Goal: Task Accomplishment & Management: Use online tool/utility

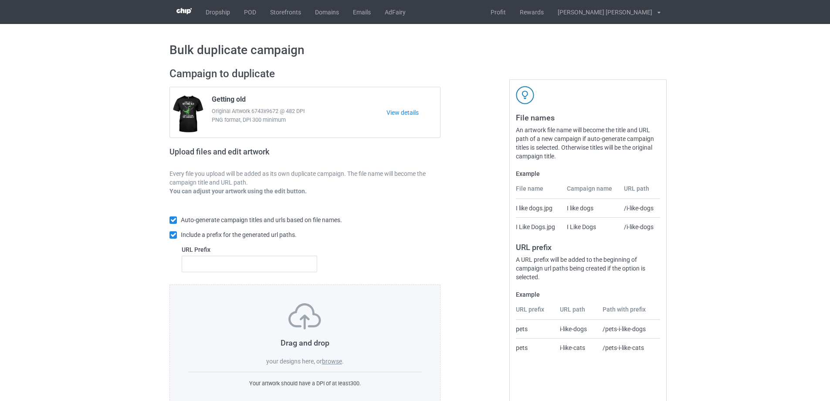
click at [337, 364] on label "browse" at bounding box center [332, 360] width 20 height 7
click at [0, 0] on input "browse" at bounding box center [0, 0] width 0 height 0
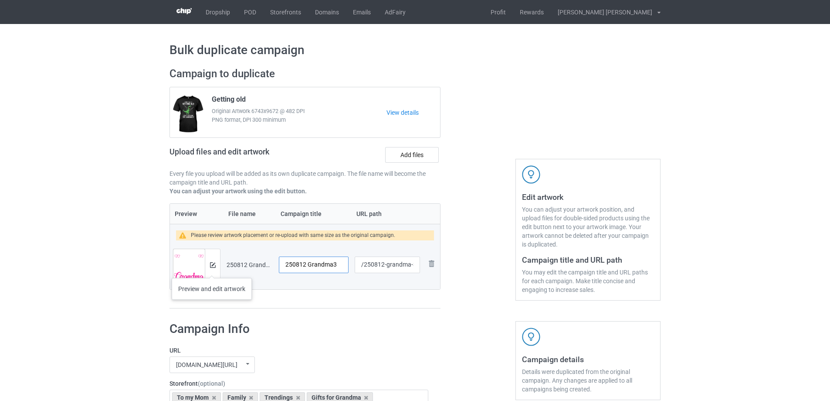
drag, startPoint x: 340, startPoint y: 261, endPoint x: 212, endPoint y: 269, distance: 128.4
click at [212, 269] on tr "Preview and edit artwork 250812 Grandma3.png 250812 Grandma3 /250812-grandma-3 …" at bounding box center [305, 264] width 270 height 49
click at [316, 262] on input "I'm" at bounding box center [314, 264] width 70 height 17
type input "I'm not retired"
click at [214, 264] on img at bounding box center [213, 265] width 6 height 6
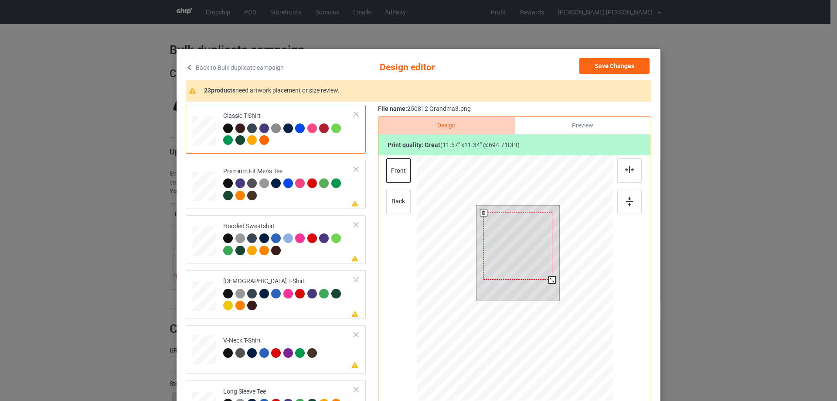
drag, startPoint x: 555, startPoint y: 286, endPoint x: 544, endPoint y: 277, distance: 14.2
click at [550, 279] on div at bounding box center [551, 279] width 7 height 7
click at [530, 268] on div at bounding box center [517, 241] width 71 height 69
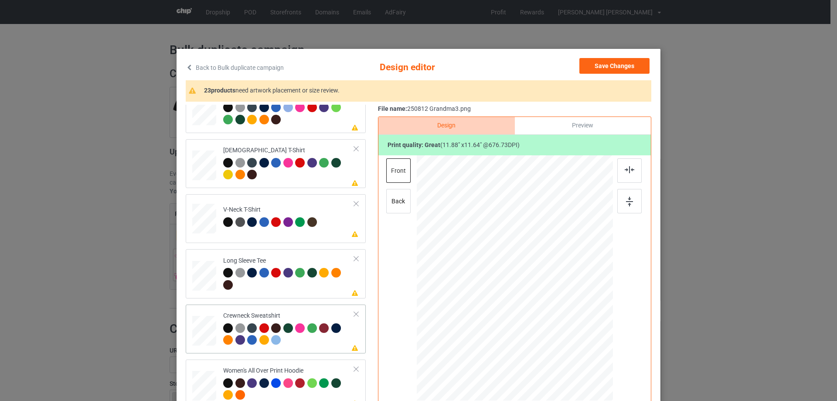
scroll to position [262, 0]
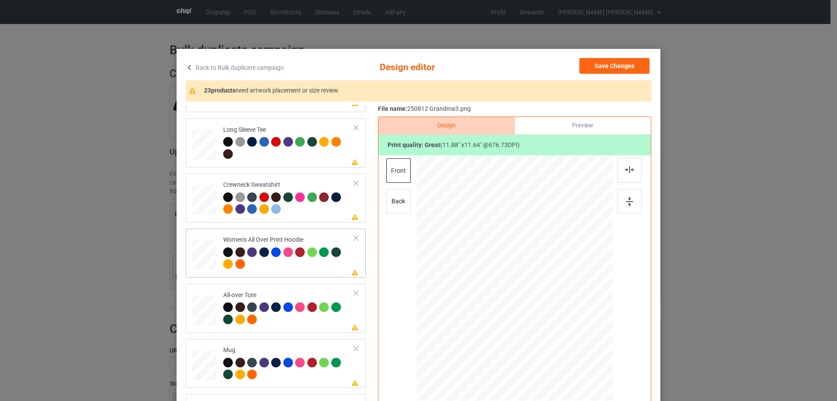
drag, startPoint x: 571, startPoint y: 334, endPoint x: 556, endPoint y: 296, distance: 41.1
click at [556, 296] on div at bounding box center [515, 278] width 196 height 222
drag, startPoint x: 534, startPoint y: 296, endPoint x: 534, endPoint y: 267, distance: 28.8
click at [534, 267] on div at bounding box center [514, 249] width 69 height 67
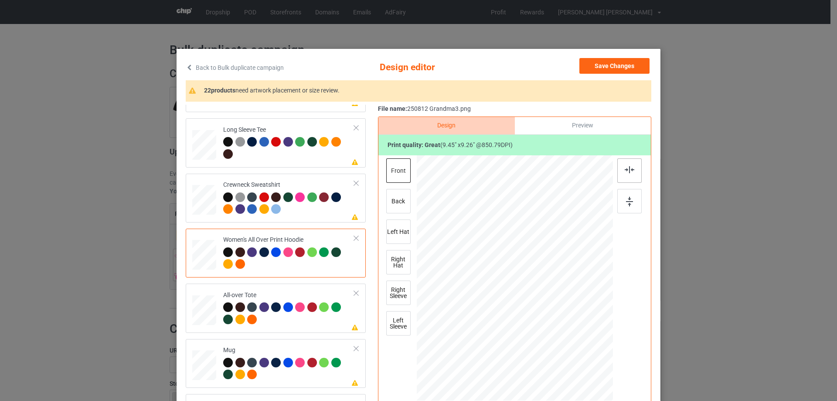
click at [628, 169] on img at bounding box center [630, 169] width 10 height 7
click at [625, 172] on img at bounding box center [630, 169] width 10 height 7
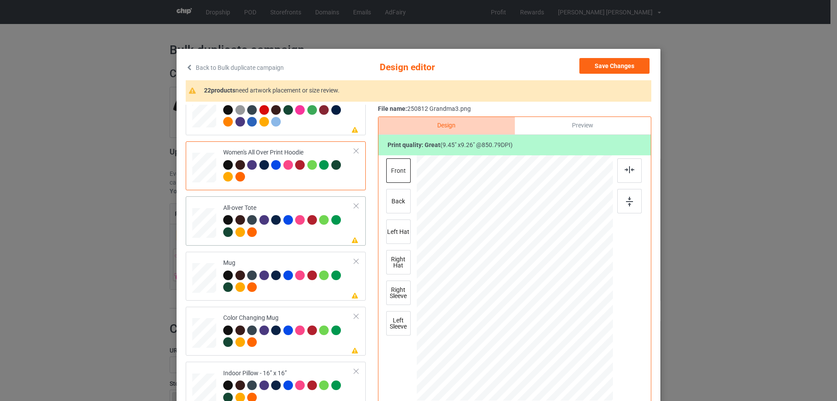
drag, startPoint x: 568, startPoint y: 336, endPoint x: 578, endPoint y: 352, distance: 19.4
click at [578, 352] on div at bounding box center [515, 278] width 196 height 196
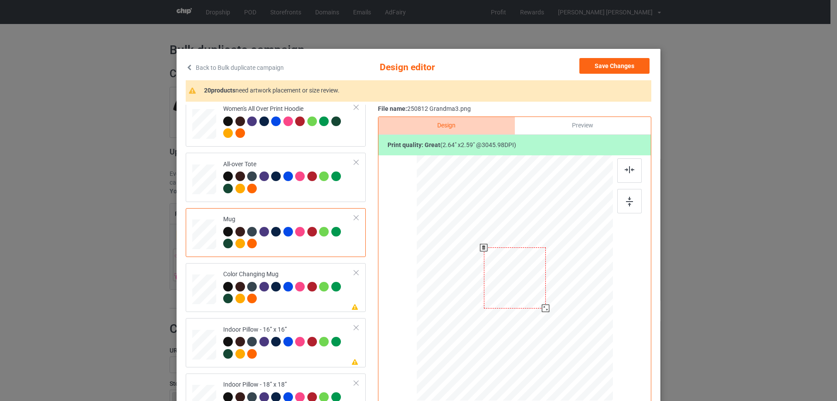
drag, startPoint x: 571, startPoint y: 336, endPoint x: 548, endPoint y: 302, distance: 41.1
click at [548, 302] on div at bounding box center [515, 278] width 196 height 82
drag, startPoint x: 523, startPoint y: 289, endPoint x: 576, endPoint y: 289, distance: 52.7
click at [576, 289] on div at bounding box center [568, 277] width 62 height 61
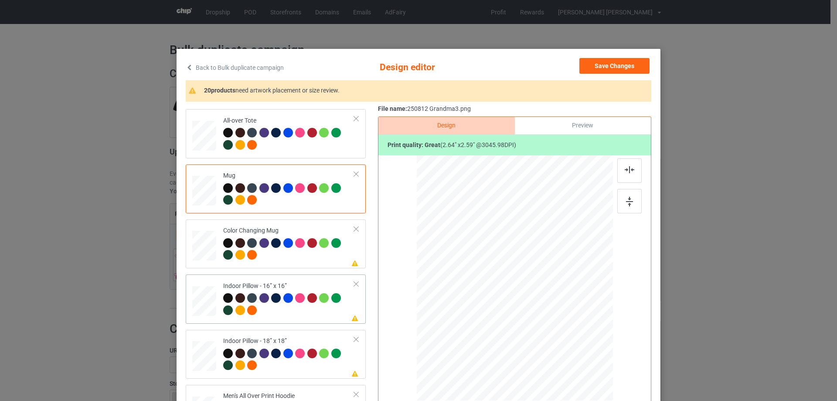
scroll to position [523, 0]
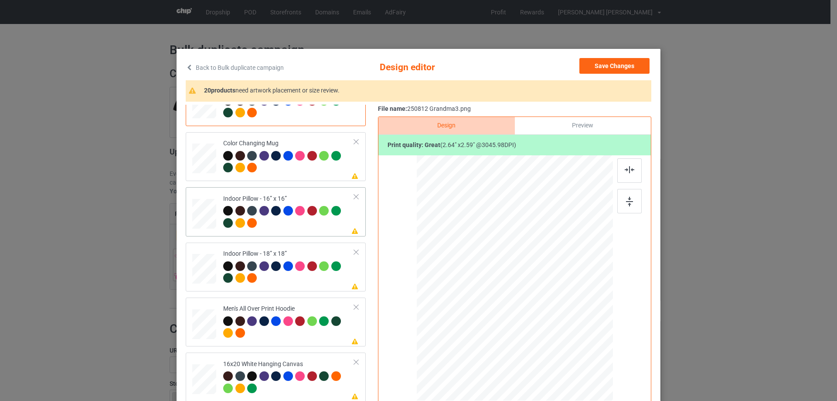
drag, startPoint x: 571, startPoint y: 336, endPoint x: 577, endPoint y: 343, distance: 9.9
click at [577, 343] on div at bounding box center [580, 342] width 7 height 7
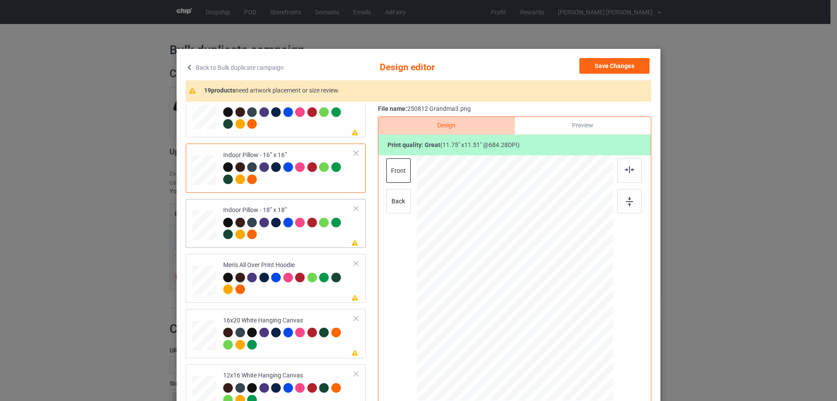
drag, startPoint x: 569, startPoint y: 338, endPoint x: 574, endPoint y: 343, distance: 7.7
click at [574, 343] on div at bounding box center [577, 339] width 7 height 7
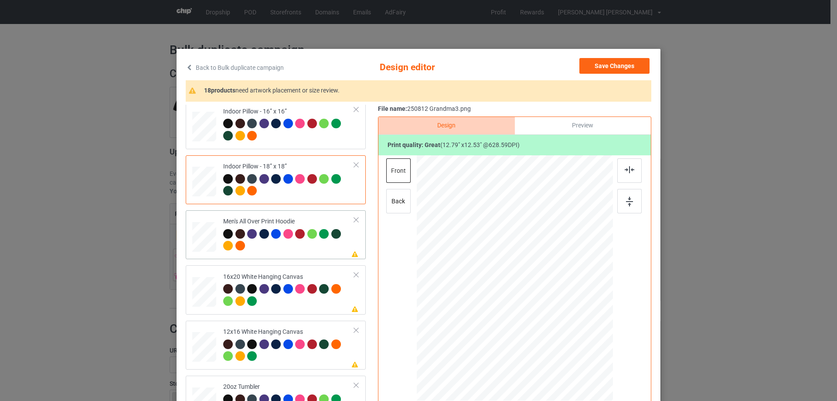
drag, startPoint x: 571, startPoint y: 336, endPoint x: 549, endPoint y: 313, distance: 31.8
click at [549, 313] on div at bounding box center [550, 313] width 7 height 7
drag, startPoint x: 526, startPoint y: 306, endPoint x: 526, endPoint y: 283, distance: 23.1
click at [526, 283] on div at bounding box center [514, 254] width 73 height 71
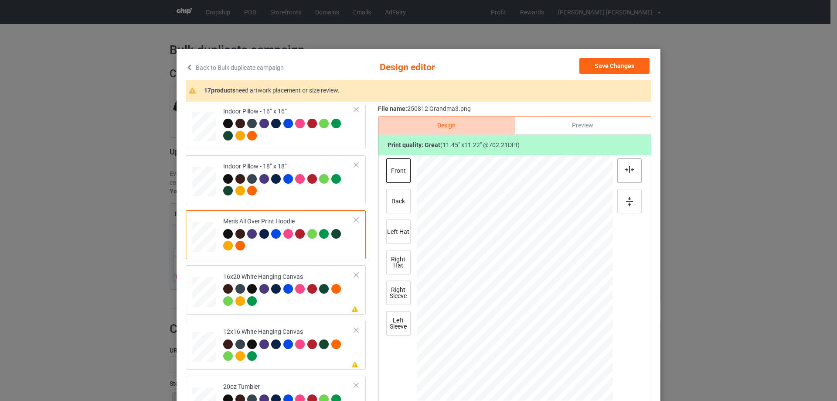
click at [627, 168] on img at bounding box center [630, 169] width 10 height 7
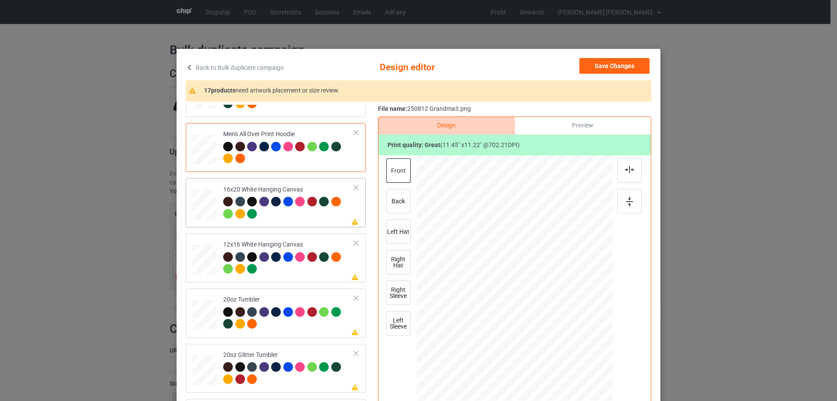
drag, startPoint x: 571, startPoint y: 339, endPoint x: 588, endPoint y: 385, distance: 49.1
click at [588, 385] on div at bounding box center [515, 278] width 196 height 245
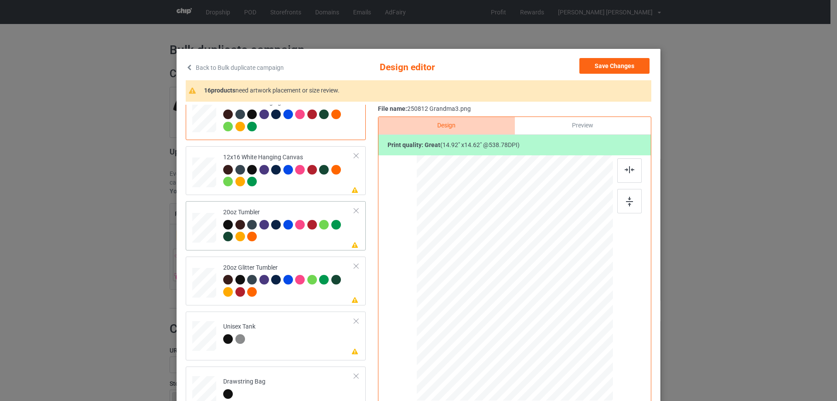
drag, startPoint x: 567, startPoint y: 333, endPoint x: 540, endPoint y: 305, distance: 39.8
click at [545, 309] on div at bounding box center [546, 309] width 7 height 7
drag, startPoint x: 523, startPoint y: 284, endPoint x: 477, endPoint y: 279, distance: 46.4
click at [477, 279] on div at bounding box center [468, 273] width 65 height 64
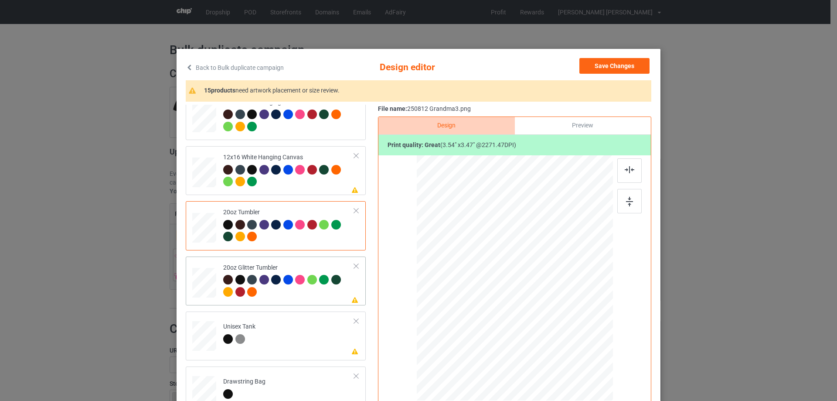
drag, startPoint x: 566, startPoint y: 331, endPoint x: 526, endPoint y: 296, distance: 52.8
click at [536, 312] on div at bounding box center [514, 278] width 185 height 158
drag, startPoint x: 526, startPoint y: 296, endPoint x: 481, endPoint y: 268, distance: 52.9
click at [481, 268] on div at bounding box center [469, 250] width 61 height 60
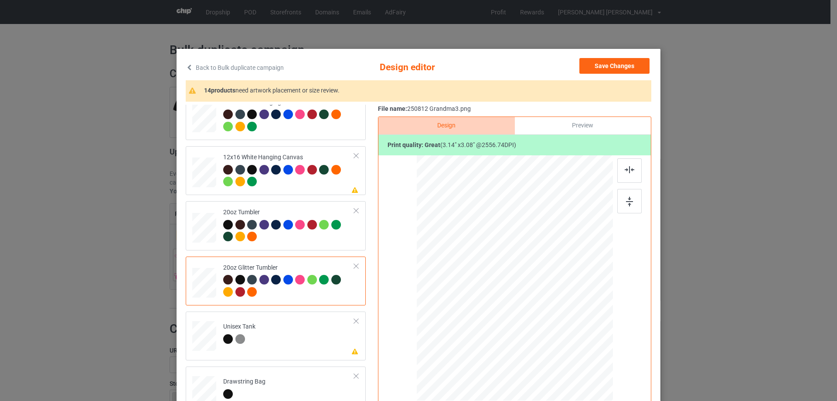
scroll to position [872, 0]
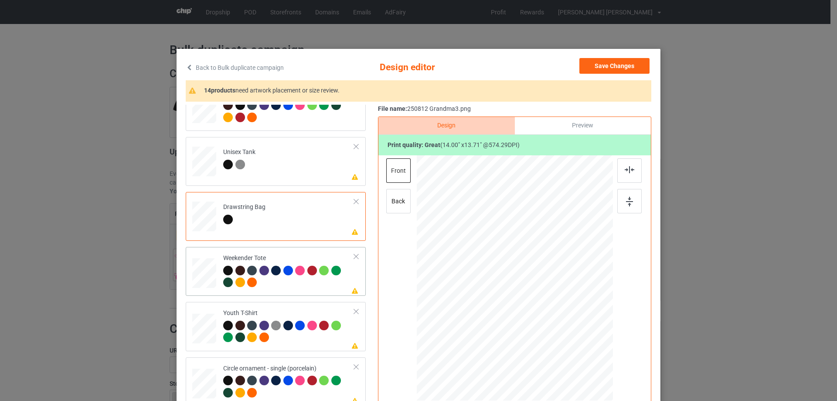
drag, startPoint x: 571, startPoint y: 337, endPoint x: 562, endPoint y: 321, distance: 18.1
click at [562, 321] on div at bounding box center [514, 278] width 195 height 126
click at [544, 309] on div at bounding box center [514, 275] width 93 height 92
click at [622, 169] on div at bounding box center [629, 170] width 24 height 24
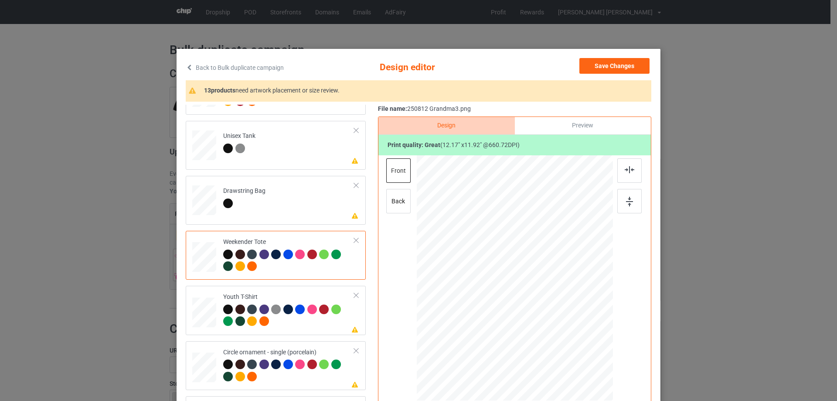
scroll to position [44, 0]
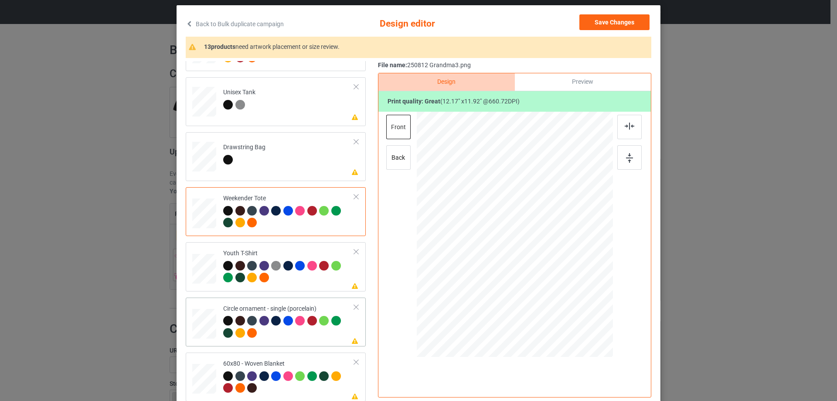
drag, startPoint x: 574, startPoint y: 302, endPoint x: 577, endPoint y: 307, distance: 6.3
click at [577, 307] on div at bounding box center [515, 234] width 196 height 196
drag, startPoint x: 554, startPoint y: 286, endPoint x: 553, endPoint y: 292, distance: 5.7
click at [553, 292] on div at bounding box center [514, 240] width 140 height 138
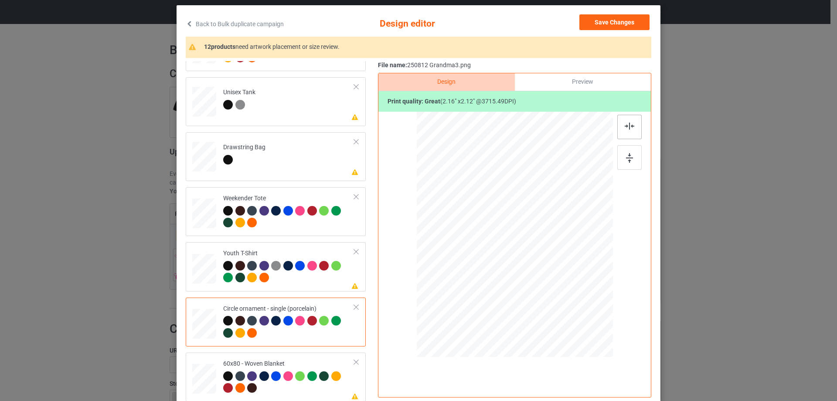
click at [629, 130] on div at bounding box center [629, 127] width 24 height 24
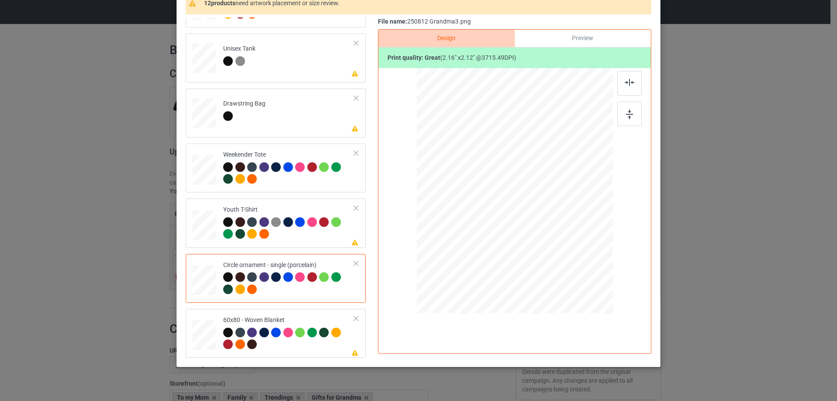
scroll to position [102, 0]
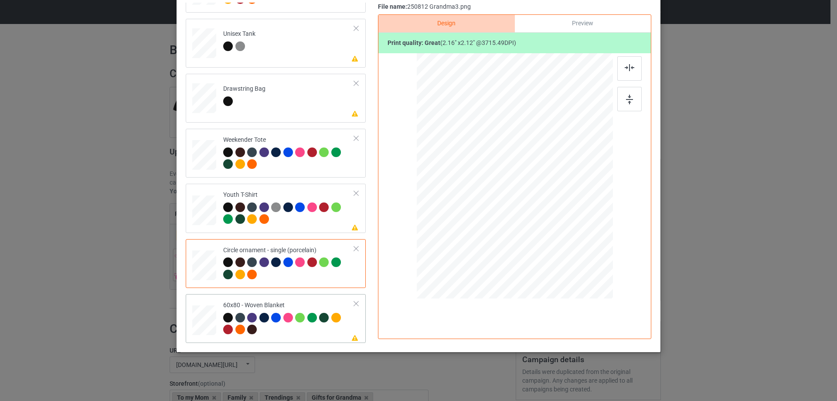
drag, startPoint x: 211, startPoint y: 317, endPoint x: 233, endPoint y: 312, distance: 22.8
drag, startPoint x: 575, startPoint y: 256, endPoint x: 578, endPoint y: 265, distance: 8.7
click at [578, 265] on div at bounding box center [514, 176] width 178 height 238
drag, startPoint x: 544, startPoint y: 244, endPoint x: 544, endPoint y: 228, distance: 16.1
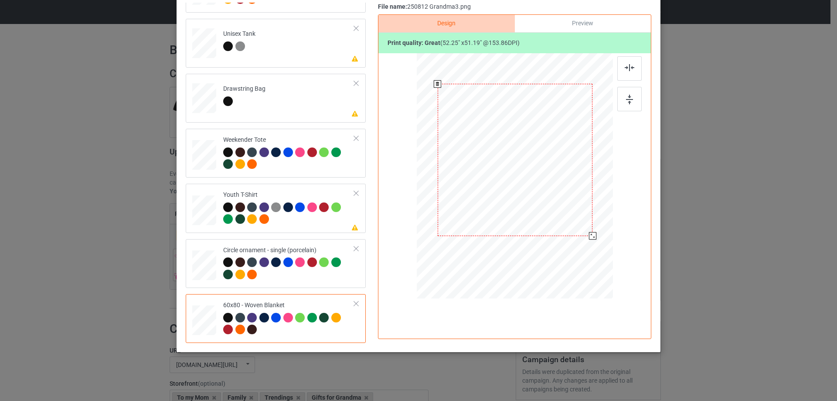
click at [544, 228] on div at bounding box center [515, 160] width 155 height 152
click at [625, 69] on img at bounding box center [630, 67] width 10 height 7
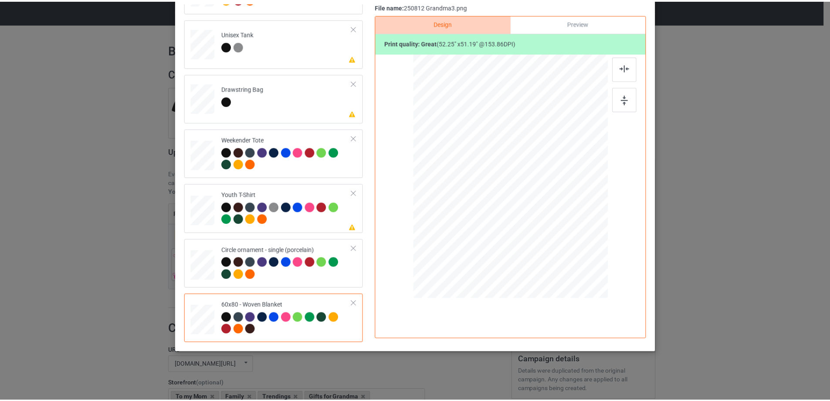
scroll to position [0, 0]
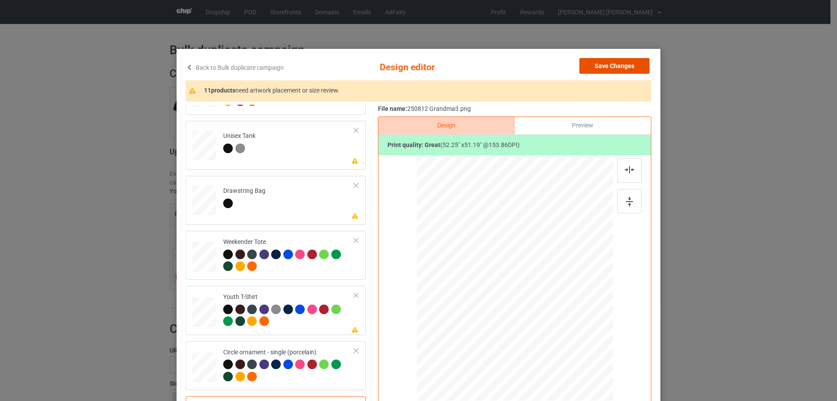
click at [603, 66] on button "Save Changes" at bounding box center [614, 66] width 70 height 16
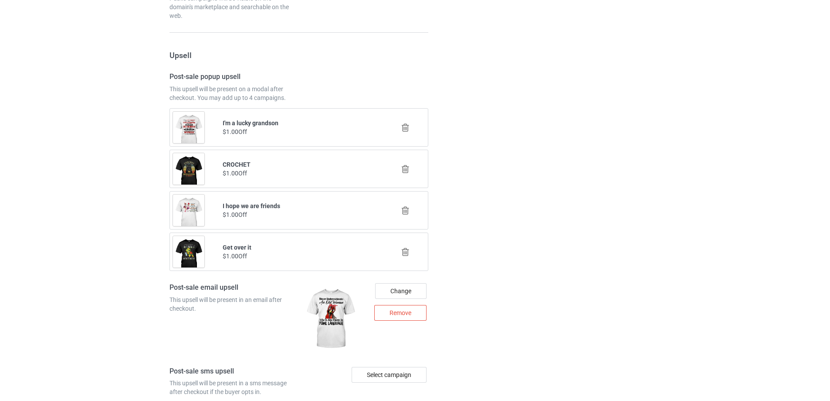
scroll to position [1109, 0]
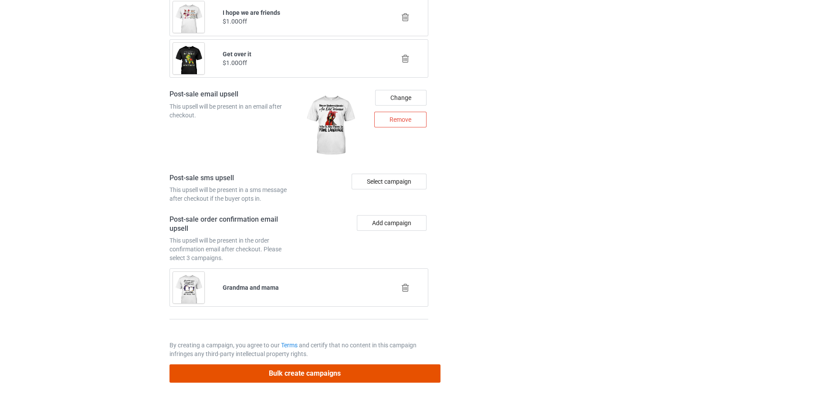
click at [401, 375] on button "Bulk create campaigns" at bounding box center [305, 373] width 271 height 18
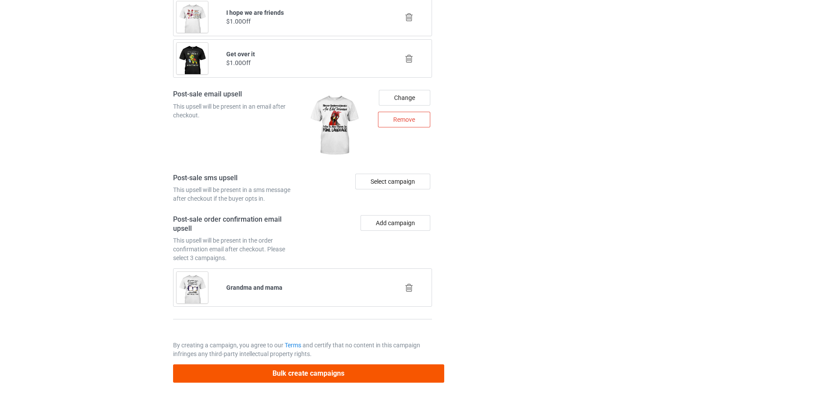
scroll to position [0, 0]
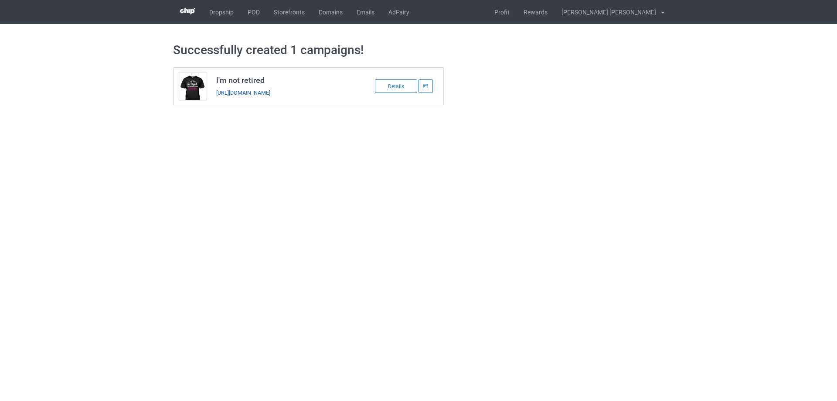
click at [270, 93] on link "https://www.familyismytreasure.com/250812-grandma-3" at bounding box center [243, 92] width 54 height 7
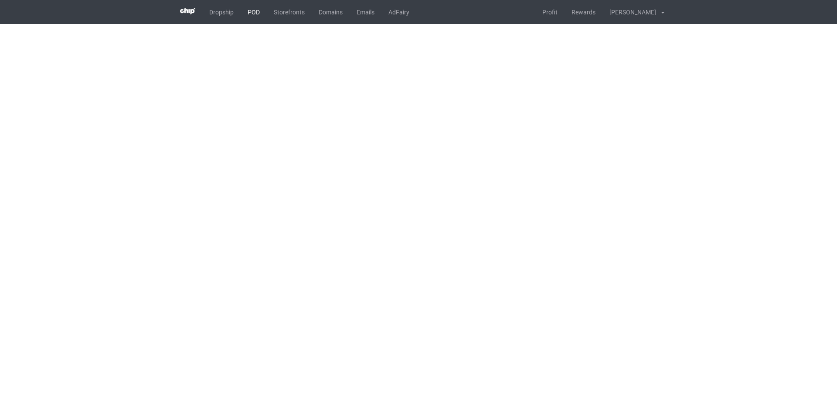
click at [258, 10] on link "POD" at bounding box center [254, 12] width 26 height 24
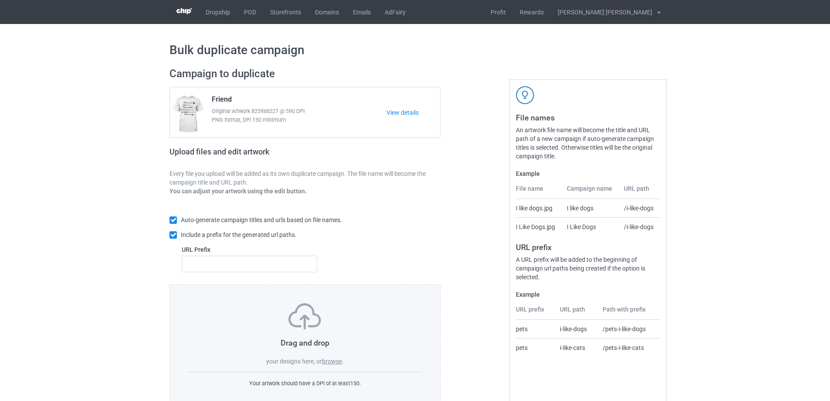
click at [335, 362] on label "browse" at bounding box center [332, 360] width 20 height 7
click at [0, 0] on input "browse" at bounding box center [0, 0] width 0 height 0
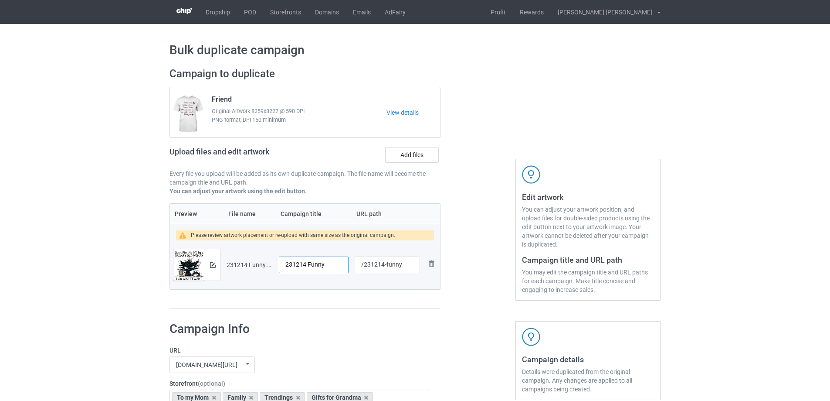
drag, startPoint x: 334, startPoint y: 266, endPoint x: 262, endPoint y: 265, distance: 71.9
click at [262, 265] on tr "Preview and edit artwork 231214 Funny.png 231214 Funny /231214-funny Remove file" at bounding box center [305, 264] width 270 height 49
type input "Fun"
drag, startPoint x: 386, startPoint y: 265, endPoint x: 407, endPoint y: 264, distance: 20.5
click at [407, 264] on input "/231214-funny" at bounding box center [387, 264] width 65 height 17
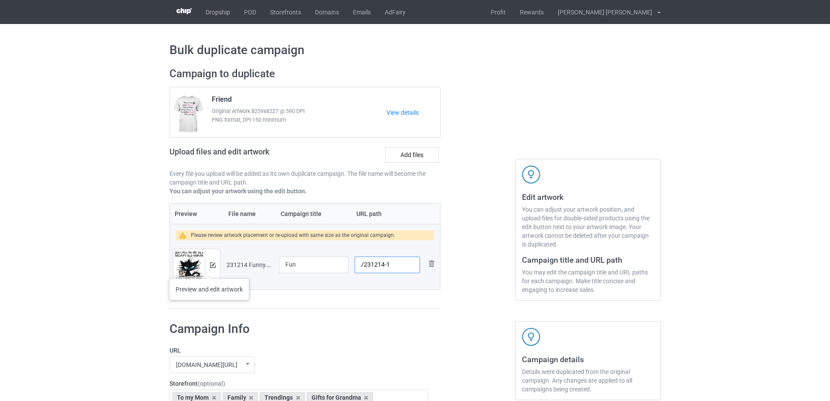
type input "/231214-1"
click at [212, 266] on img at bounding box center [213, 265] width 6 height 6
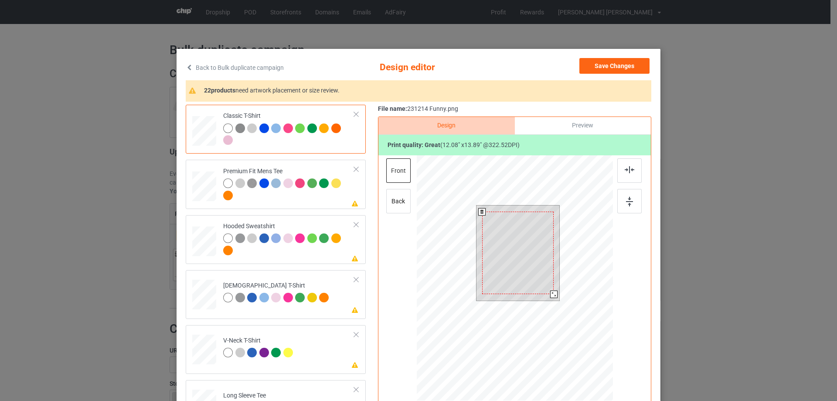
drag, startPoint x: 555, startPoint y: 300, endPoint x: 550, endPoint y: 293, distance: 8.2
click at [550, 293] on div at bounding box center [553, 293] width 7 height 7
click at [539, 279] on div at bounding box center [517, 249] width 71 height 82
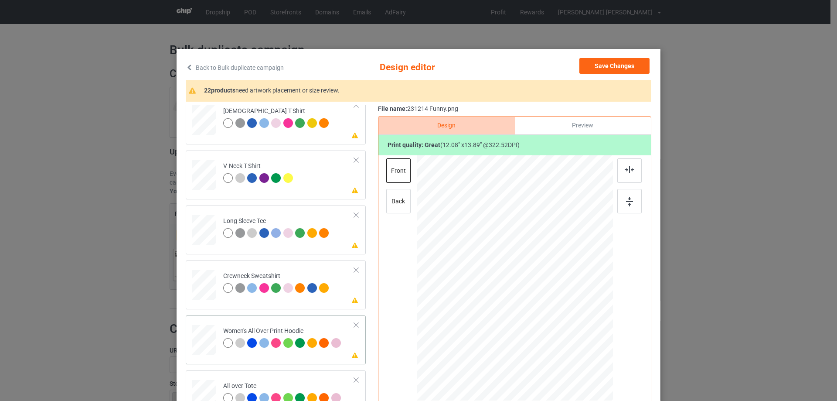
scroll to position [305, 0]
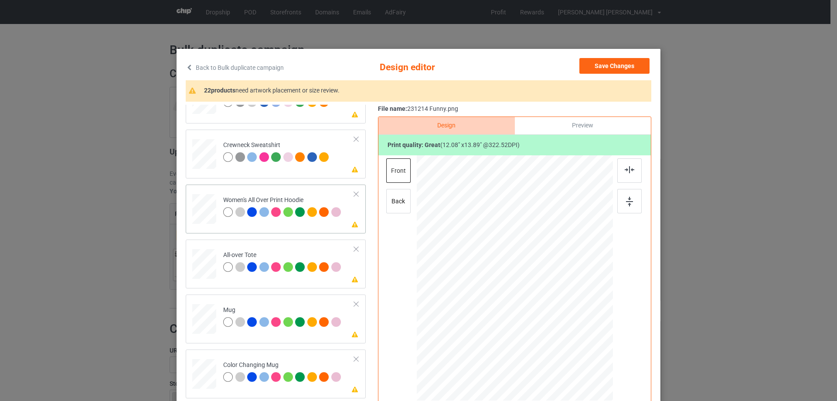
drag, startPoint x: 570, startPoint y: 346, endPoint x: 553, endPoint y: 312, distance: 38.6
click at [553, 312] on div at bounding box center [515, 278] width 196 height 222
drag, startPoint x: 529, startPoint y: 306, endPoint x: 529, endPoint y: 277, distance: 28.8
click at [529, 277] on div at bounding box center [513, 250] width 69 height 80
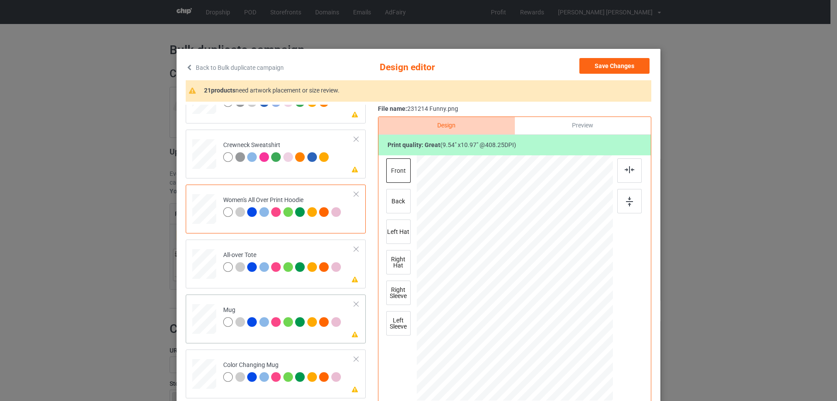
scroll to position [349, 0]
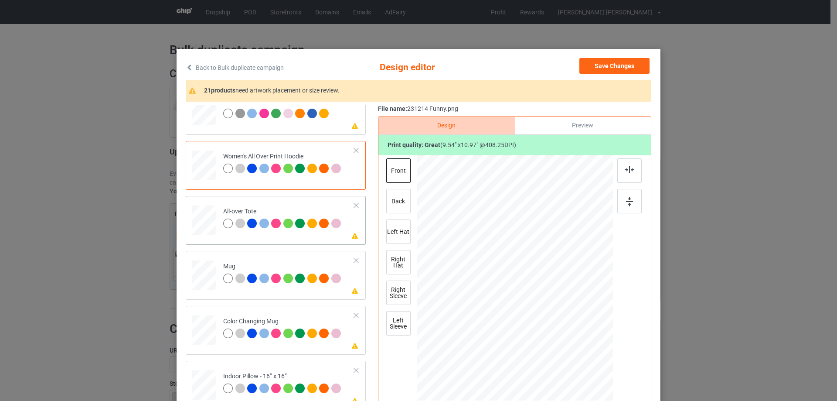
click at [214, 220] on td at bounding box center [205, 218] width 26 height 38
drag, startPoint x: 571, startPoint y: 346, endPoint x: 576, endPoint y: 355, distance: 10.3
click at [576, 355] on div at bounding box center [579, 352] width 7 height 7
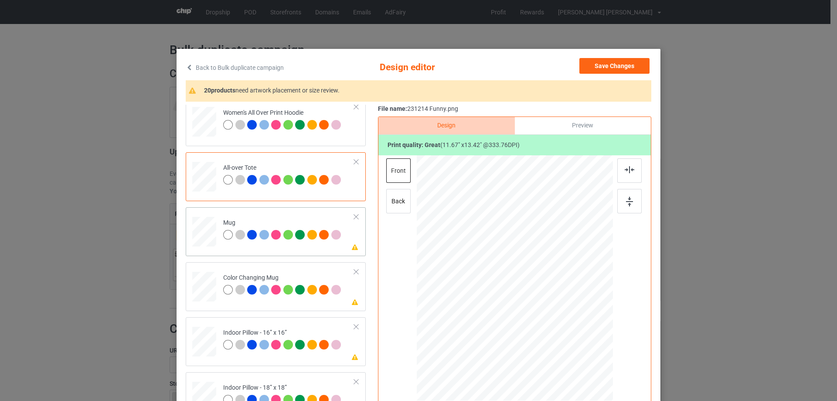
click at [198, 215] on td at bounding box center [205, 230] width 26 height 38
drag, startPoint x: 569, startPoint y: 347, endPoint x: 552, endPoint y: 308, distance: 42.2
click at [552, 308] on div at bounding box center [515, 278] width 196 height 82
drag, startPoint x: 503, startPoint y: 296, endPoint x: 557, endPoint y: 294, distance: 54.1
click at [557, 294] on div at bounding box center [568, 276] width 66 height 76
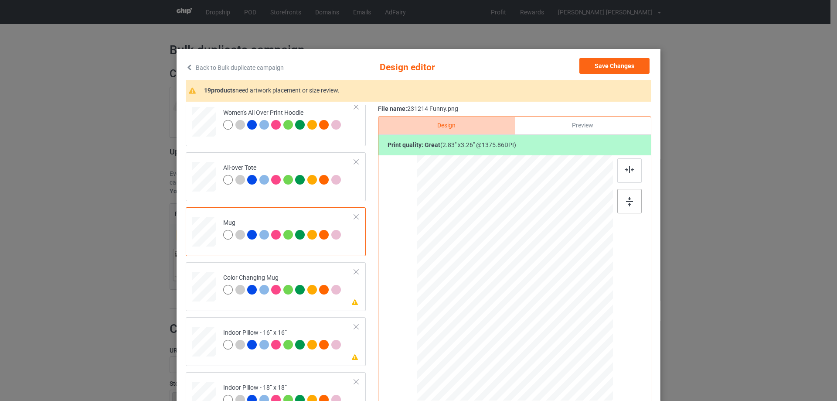
click at [629, 202] on img at bounding box center [629, 202] width 7 height 10
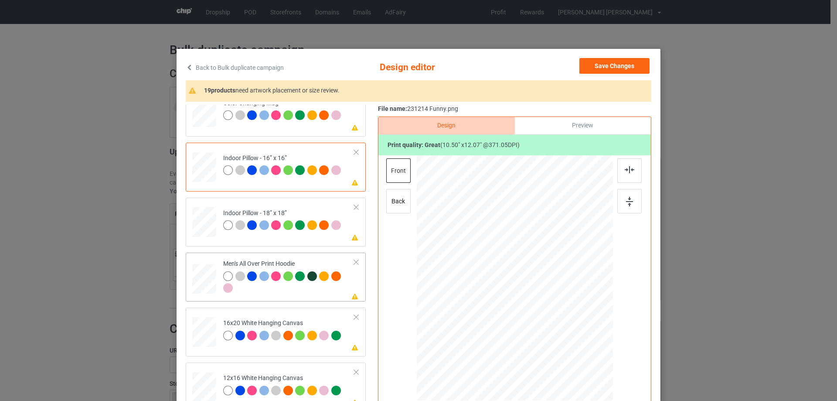
drag, startPoint x: 570, startPoint y: 348, endPoint x: 553, endPoint y: 313, distance: 38.6
click at [553, 313] on div at bounding box center [515, 277] width 196 height 208
drag, startPoint x: 513, startPoint y: 306, endPoint x: 513, endPoint y: 285, distance: 21.8
click at [513, 285] on div at bounding box center [514, 256] width 70 height 81
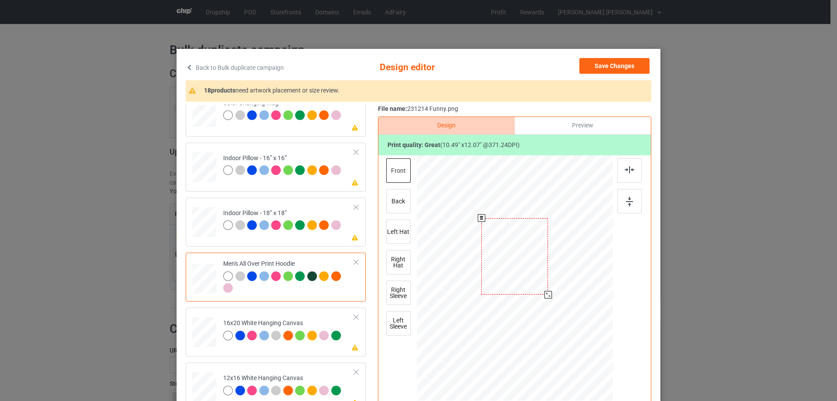
drag, startPoint x: 548, startPoint y: 298, endPoint x: 547, endPoint y: 293, distance: 4.7
click at [548, 294] on div at bounding box center [547, 294] width 7 height 7
click at [530, 283] on div at bounding box center [515, 254] width 66 height 76
click at [629, 171] on img at bounding box center [630, 169] width 10 height 7
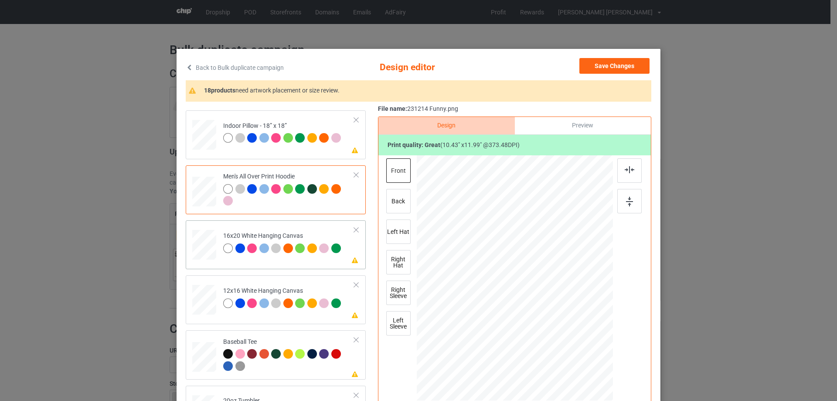
drag, startPoint x: 571, startPoint y: 347, endPoint x: 586, endPoint y: 399, distance: 54.4
click at [586, 399] on div at bounding box center [515, 278] width 196 height 245
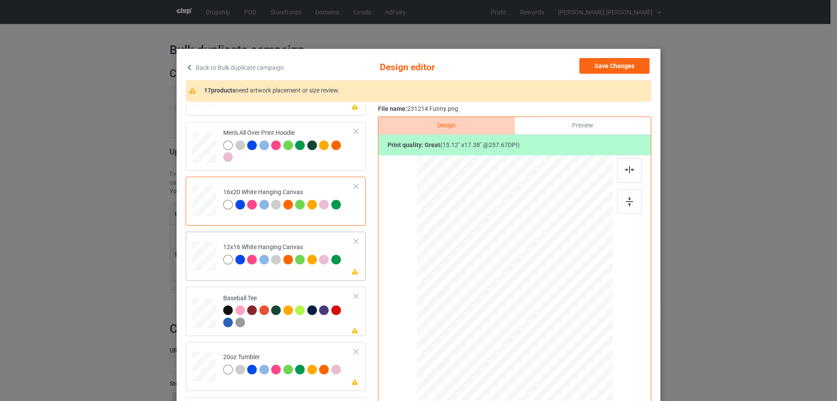
click at [193, 240] on td at bounding box center [205, 254] width 26 height 38
drag, startPoint x: 565, startPoint y: 341, endPoint x: 585, endPoint y: 382, distance: 45.4
click at [585, 382] on div at bounding box center [514, 277] width 184 height 245
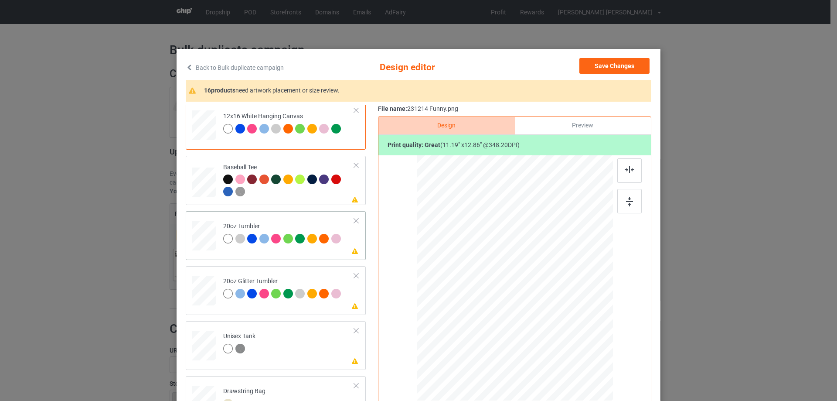
drag, startPoint x: 567, startPoint y: 343, endPoint x: 549, endPoint y: 311, distance: 36.7
click at [549, 311] on div at bounding box center [514, 277] width 186 height 112
drag, startPoint x: 530, startPoint y: 299, endPoint x: 486, endPoint y: 296, distance: 44.1
click at [486, 296] on div at bounding box center [470, 275] width 65 height 75
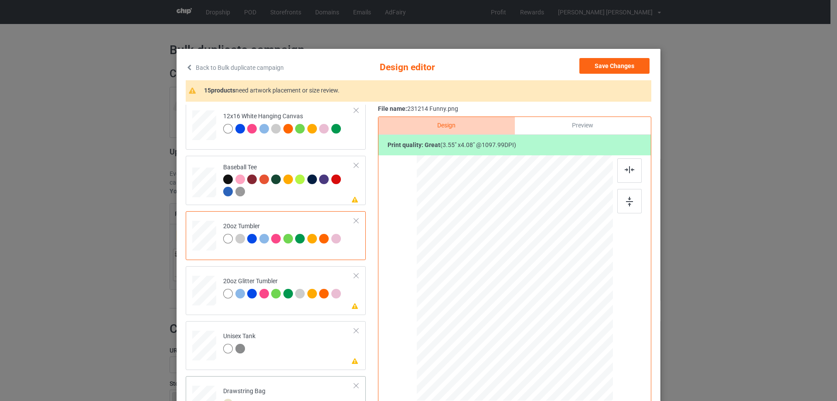
scroll to position [915, 0]
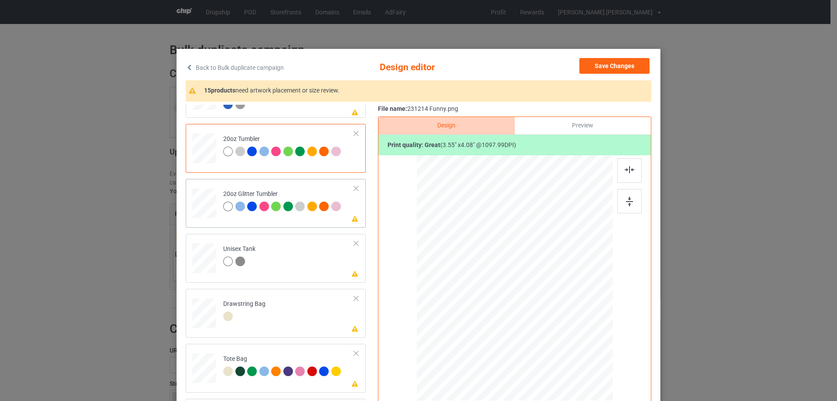
drag, startPoint x: 567, startPoint y: 343, endPoint x: 537, endPoint y: 316, distance: 40.1
click at [540, 316] on div at bounding box center [543, 311] width 7 height 7
click at [483, 286] on div at bounding box center [467, 260] width 59 height 68
drag, startPoint x: 494, startPoint y: 294, endPoint x: 496, endPoint y: 302, distance: 8.0
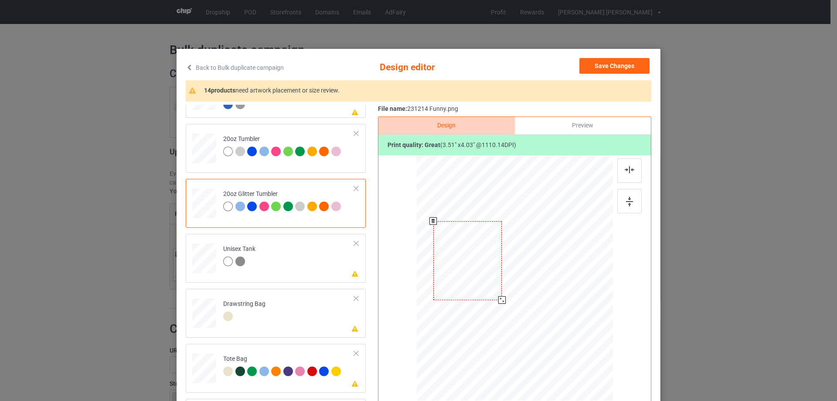
click at [498, 302] on div at bounding box center [501, 299] width 7 height 7
click at [490, 289] on div at bounding box center [469, 263] width 69 height 79
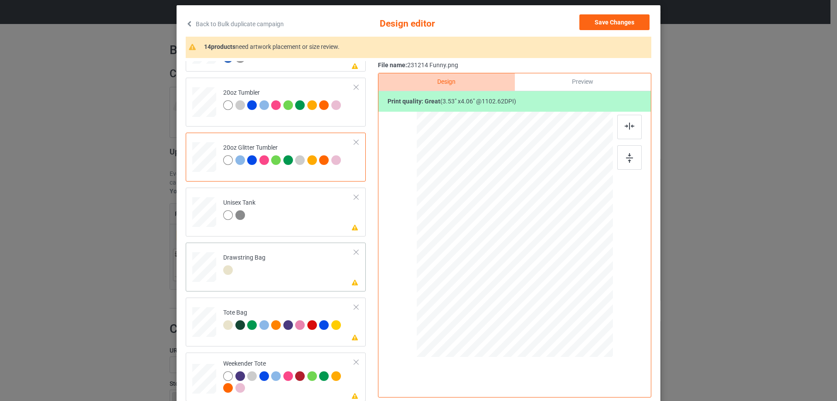
scroll to position [87, 0]
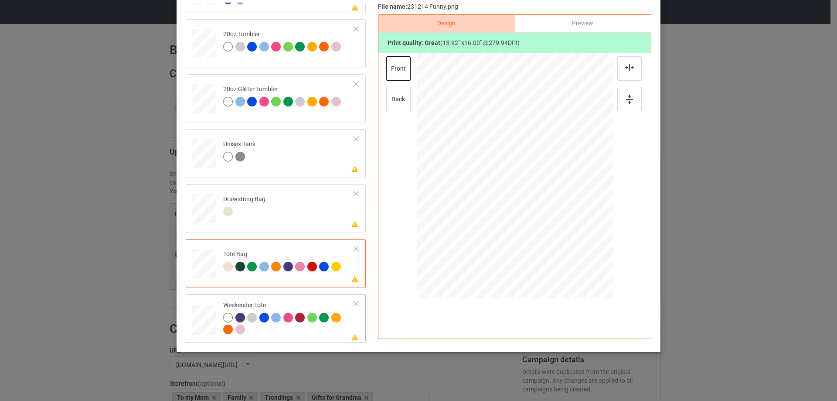
drag, startPoint x: 570, startPoint y: 243, endPoint x: 555, endPoint y: 215, distance: 31.0
click at [555, 215] on div at bounding box center [514, 176] width 195 height 126
click at [547, 209] on div at bounding box center [515, 172] width 78 height 89
click at [632, 61] on div at bounding box center [629, 68] width 24 height 24
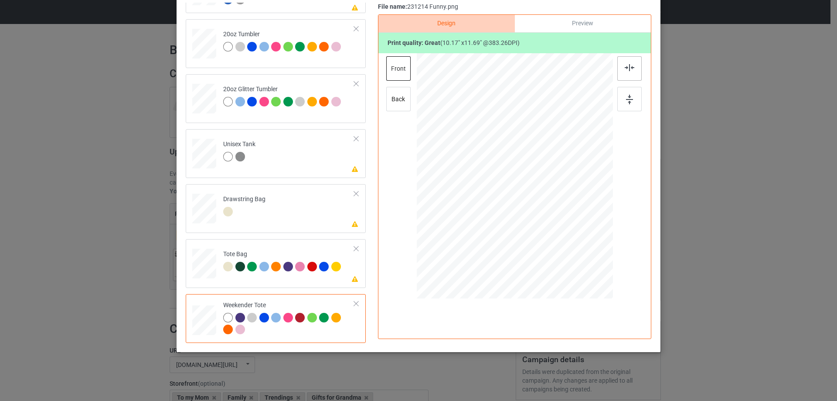
click at [630, 65] on img at bounding box center [630, 67] width 10 height 7
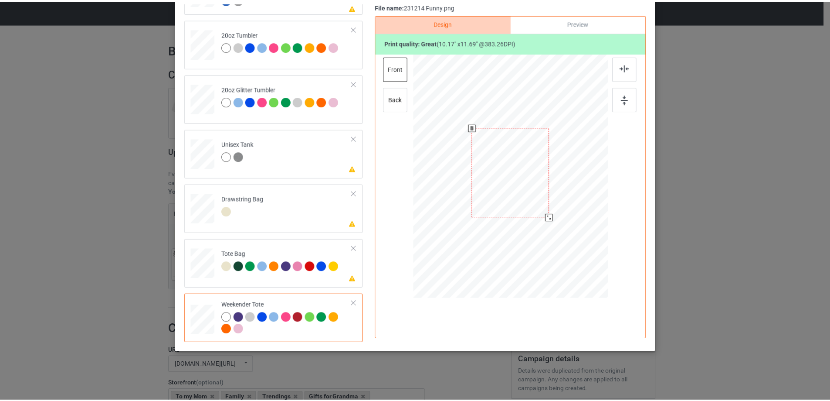
scroll to position [0, 0]
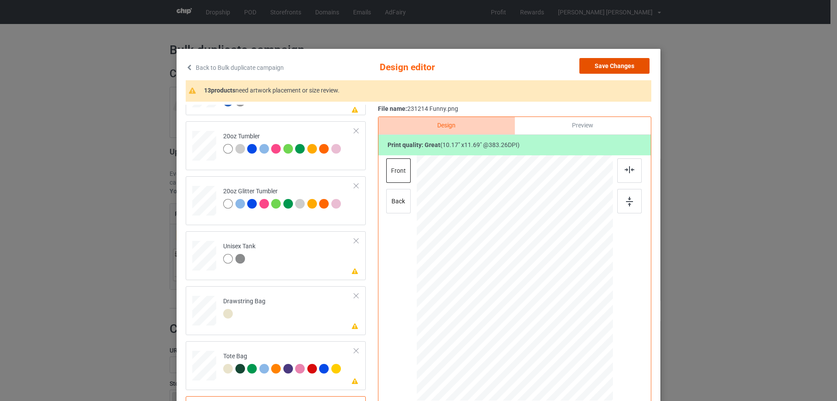
click at [609, 67] on button "Save Changes" at bounding box center [614, 66] width 70 height 16
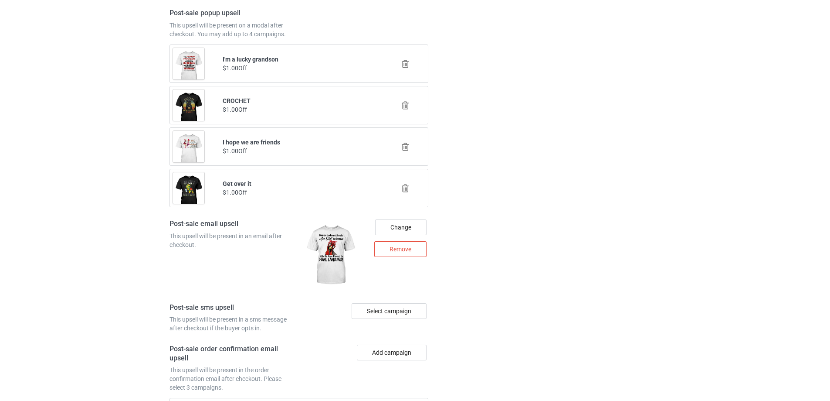
scroll to position [1109, 0]
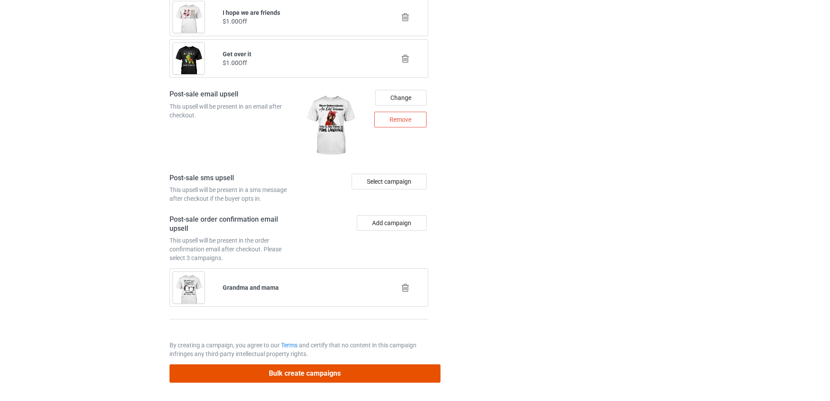
click at [338, 365] on button "Bulk create campaigns" at bounding box center [305, 373] width 271 height 18
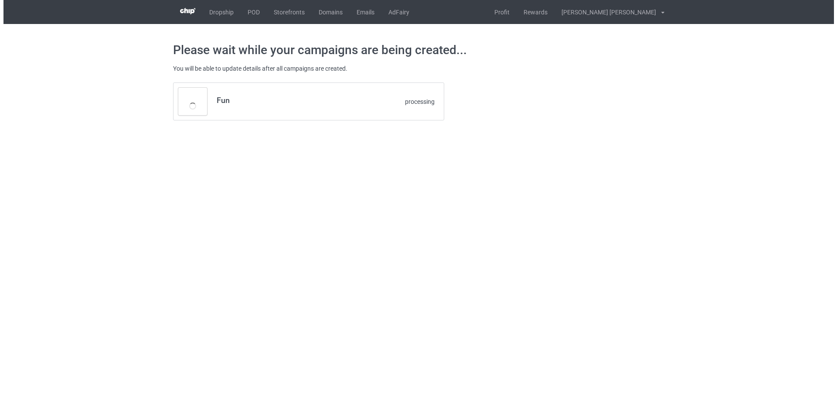
scroll to position [0, 0]
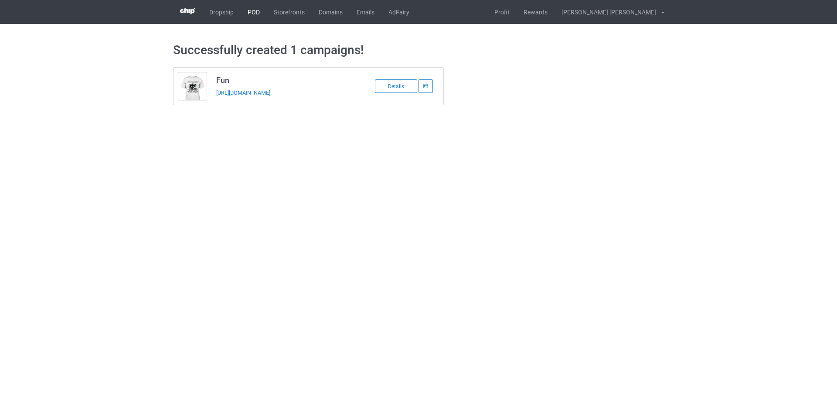
click at [253, 15] on link "POD" at bounding box center [254, 12] width 26 height 24
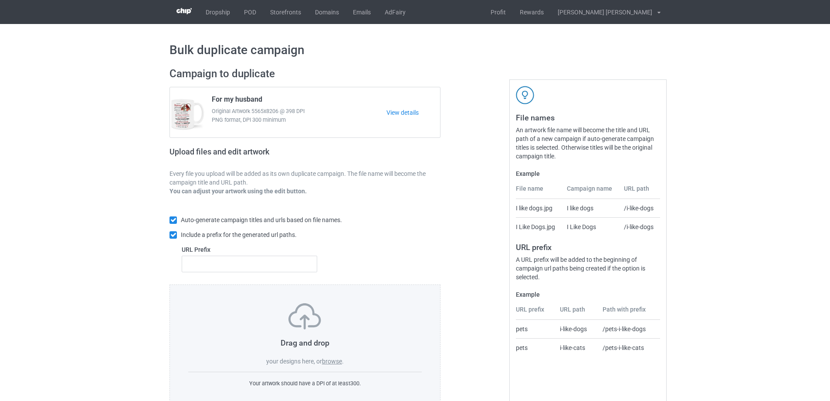
click at [332, 361] on label "browse" at bounding box center [332, 360] width 20 height 7
click at [0, 0] on input "browse" at bounding box center [0, 0] width 0 height 0
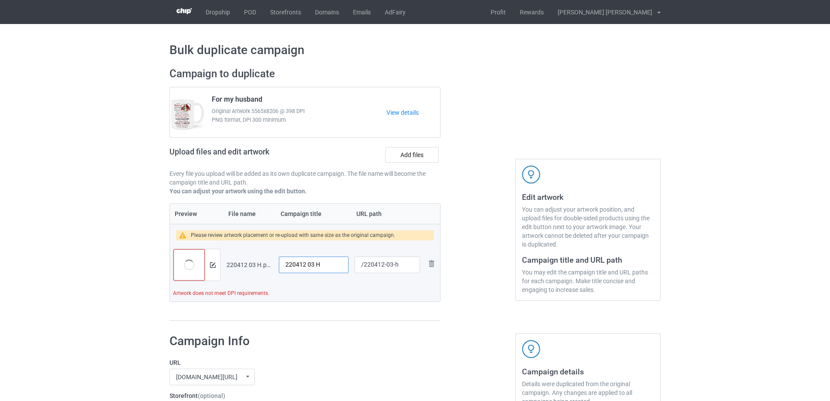
drag, startPoint x: 329, startPoint y: 265, endPoint x: 245, endPoint y: 266, distance: 83.7
click at [246, 266] on tr "Preview and edit artwork 220412 03 H.png 220412 03 H /220412-03-h Remove file" at bounding box center [305, 264] width 270 height 49
type input "I miss him"
drag, startPoint x: 393, startPoint y: 264, endPoint x: 400, endPoint y: 265, distance: 7.4
click at [400, 265] on input "/220412-03-h" at bounding box center [387, 264] width 65 height 17
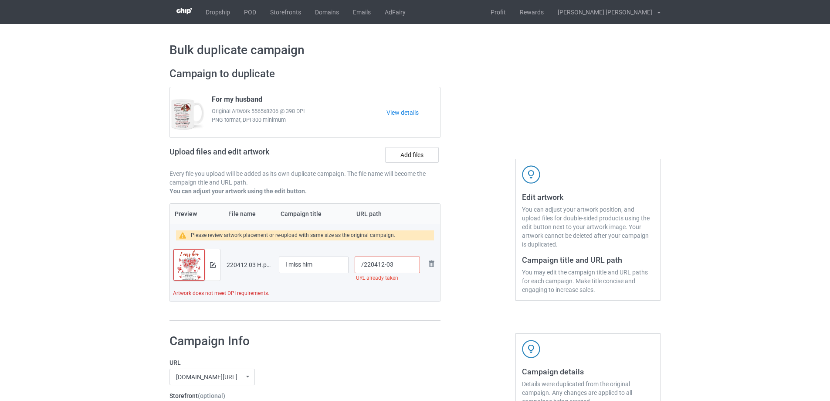
click at [389, 267] on input "/220412-03" at bounding box center [387, 264] width 65 height 17
type input "/220412-3"
click at [213, 267] on img at bounding box center [213, 265] width 6 height 6
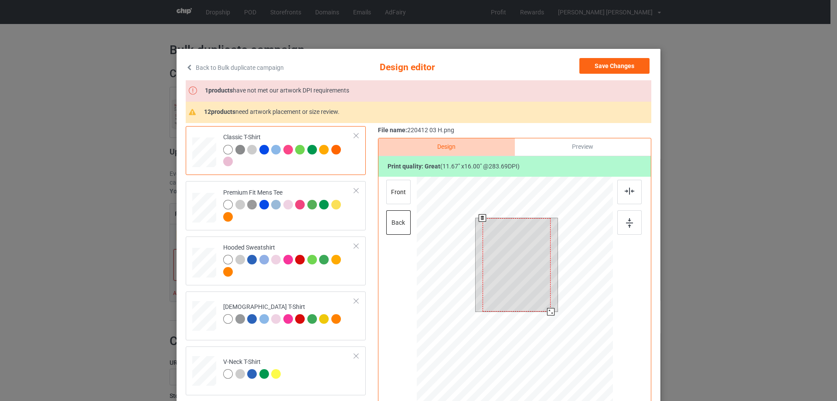
click at [548, 309] on div at bounding box center [550, 311] width 7 height 7
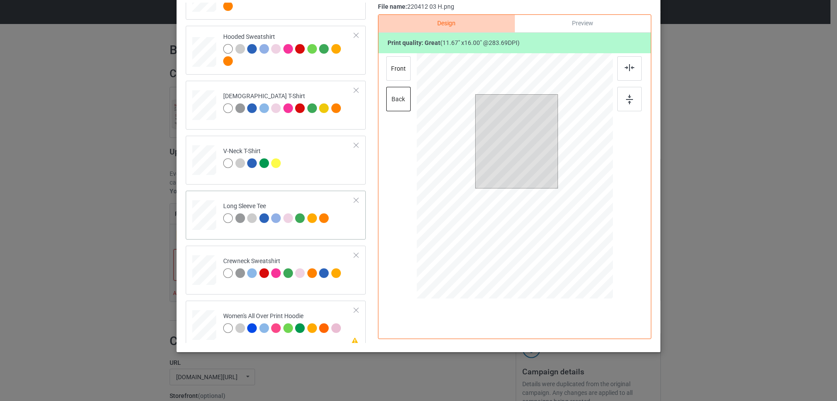
scroll to position [262, 0]
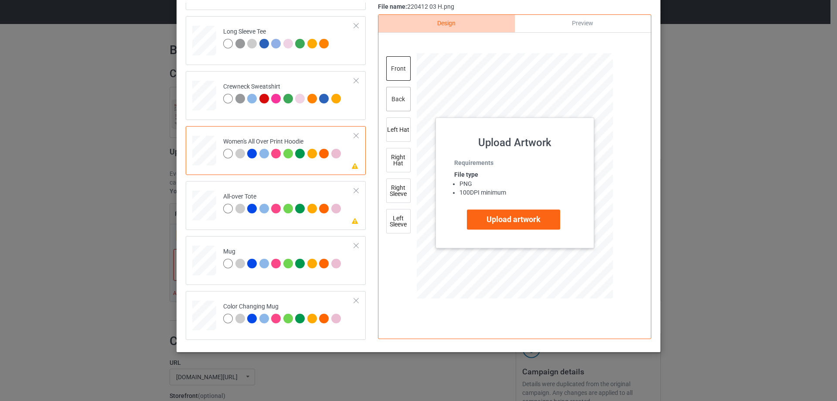
click at [390, 102] on div "back" at bounding box center [398, 99] width 24 height 24
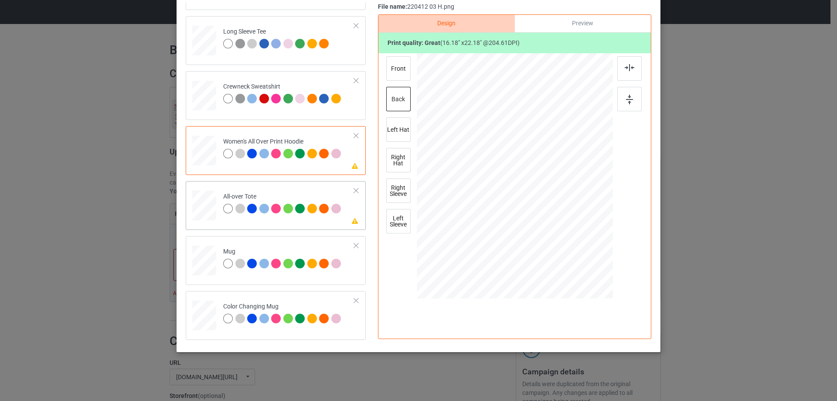
drag, startPoint x: 569, startPoint y: 257, endPoint x: 571, endPoint y: 247, distance: 10.5
click at [571, 247] on div at bounding box center [515, 176] width 196 height 196
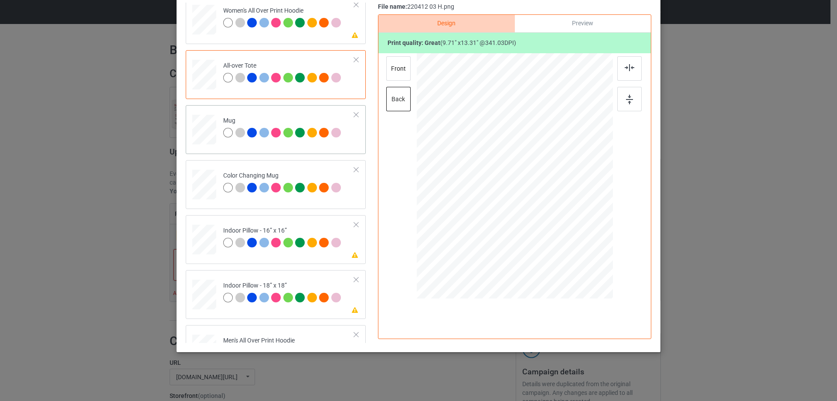
click at [595, 214] on div at bounding box center [596, 214] width 7 height 7
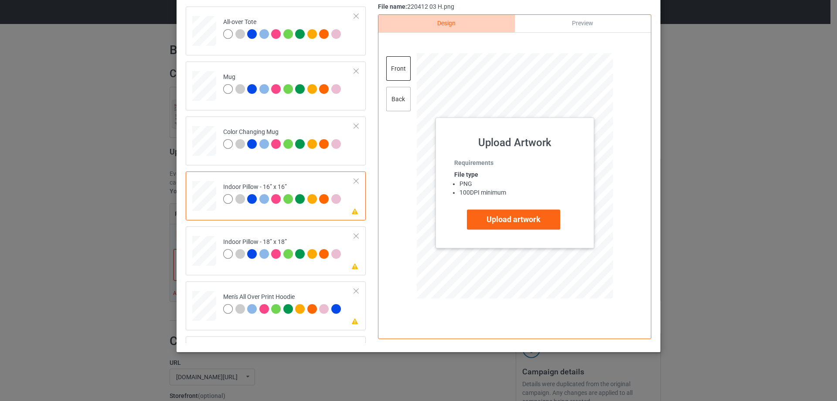
click at [396, 104] on div "back" at bounding box center [398, 99] width 24 height 24
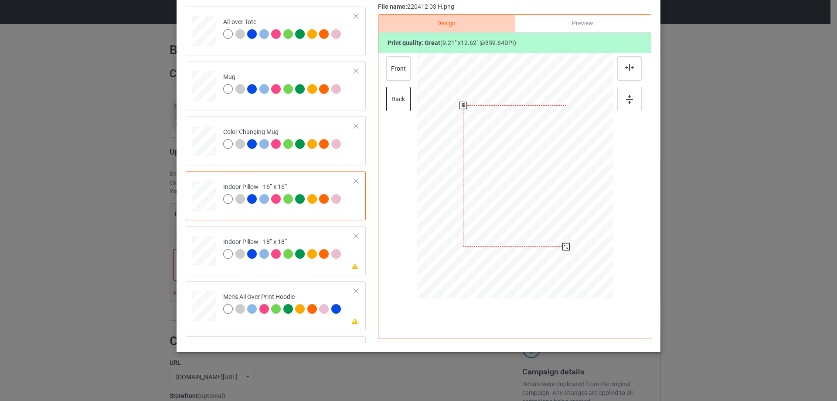
drag, startPoint x: 571, startPoint y: 256, endPoint x: 569, endPoint y: 241, distance: 15.4
click at [569, 241] on div at bounding box center [515, 175] width 196 height 195
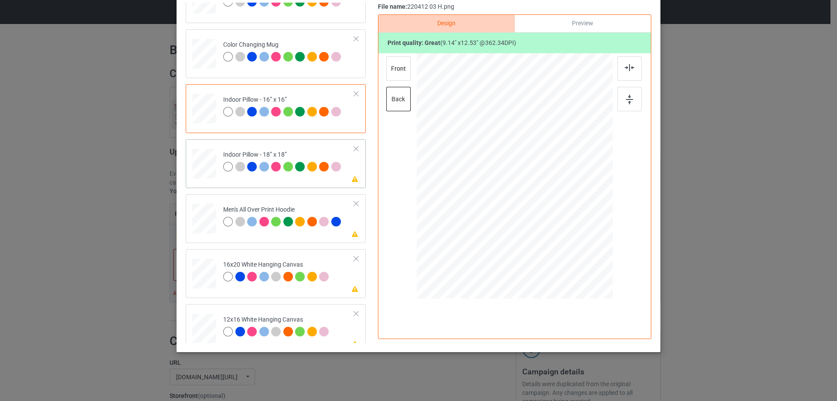
drag, startPoint x: 571, startPoint y: 255, endPoint x: 566, endPoint y: 242, distance: 13.7
click at [567, 242] on div at bounding box center [515, 175] width 196 height 195
drag, startPoint x: 570, startPoint y: 258, endPoint x: 570, endPoint y: 252, distance: 5.7
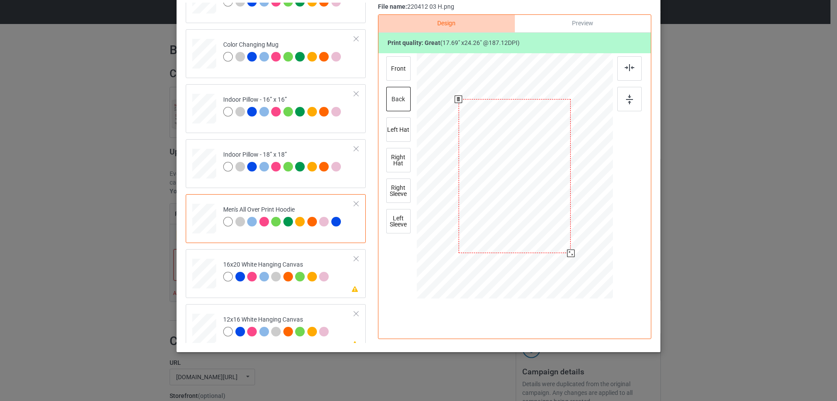
click at [570, 252] on div at bounding box center [570, 252] width 7 height 7
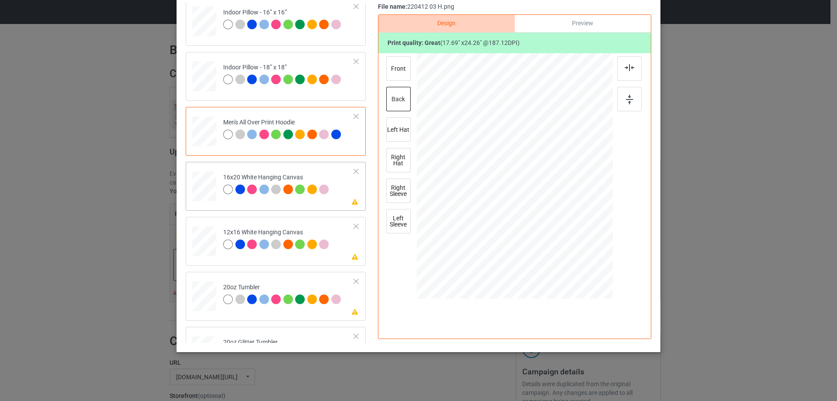
scroll to position [654, 0]
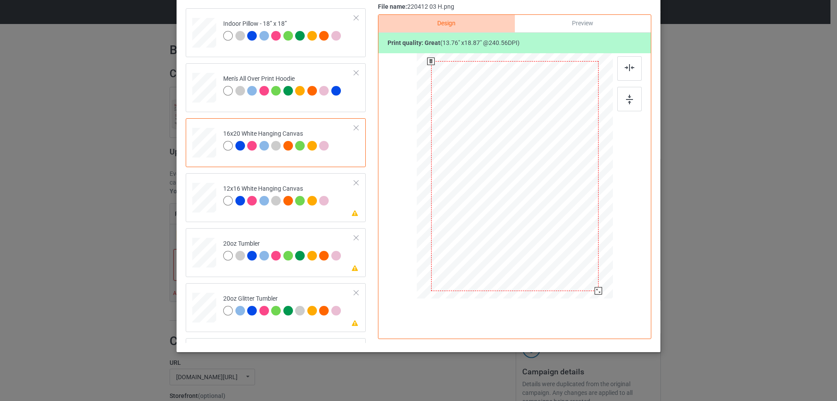
drag, startPoint x: 591, startPoint y: 281, endPoint x: 596, endPoint y: 290, distance: 9.9
click at [596, 290] on div at bounding box center [597, 290] width 7 height 7
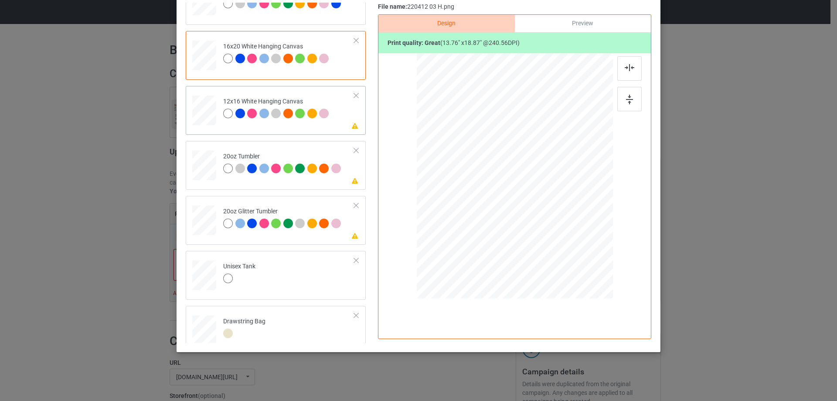
drag, startPoint x: 589, startPoint y: 282, endPoint x: 594, endPoint y: 292, distance: 10.5
click at [594, 292] on div at bounding box center [597, 290] width 7 height 7
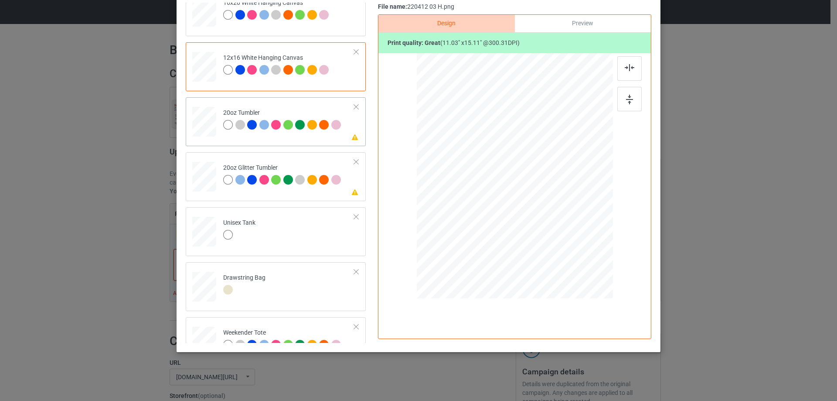
click at [500, 222] on div at bounding box center [502, 220] width 7 height 7
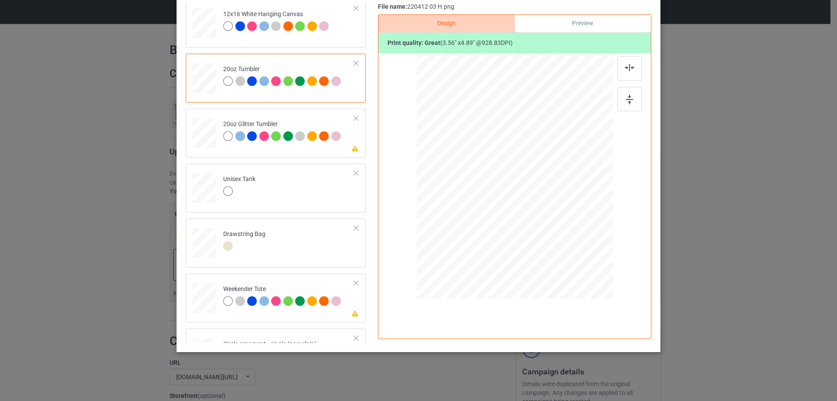
scroll to position [959, 0]
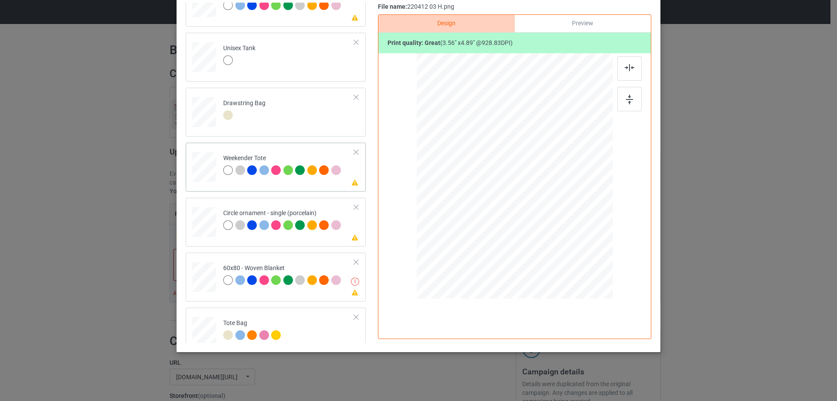
drag, startPoint x: 567, startPoint y: 255, endPoint x: 559, endPoint y: 213, distance: 43.5
click at [559, 213] on div at bounding box center [514, 176] width 195 height 126
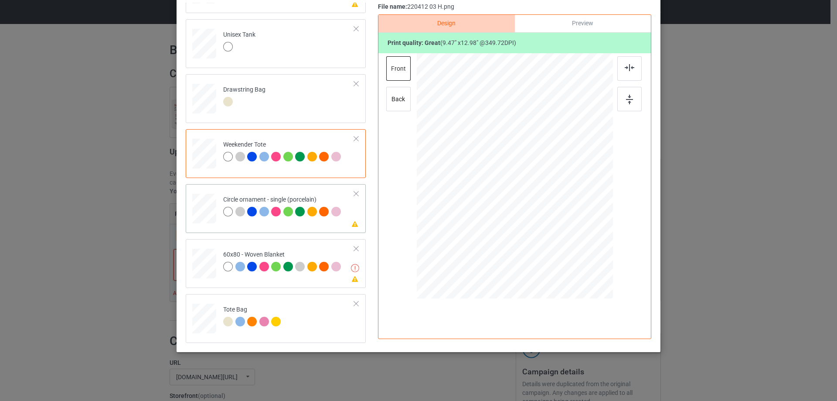
drag, startPoint x: 542, startPoint y: 238, endPoint x: 543, endPoint y: 231, distance: 7.5
click at [543, 231] on div at bounding box center [516, 177] width 108 height 147
click at [570, 255] on div at bounding box center [572, 255] width 7 height 7
click at [534, 241] on div at bounding box center [516, 176] width 114 height 156
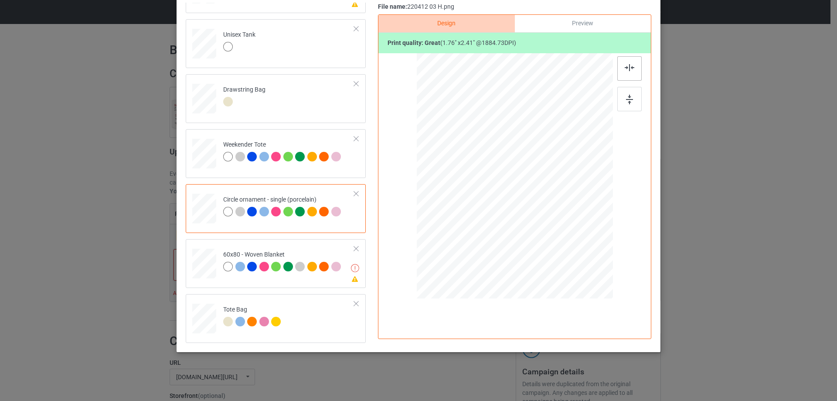
click at [626, 69] on img at bounding box center [630, 67] width 10 height 7
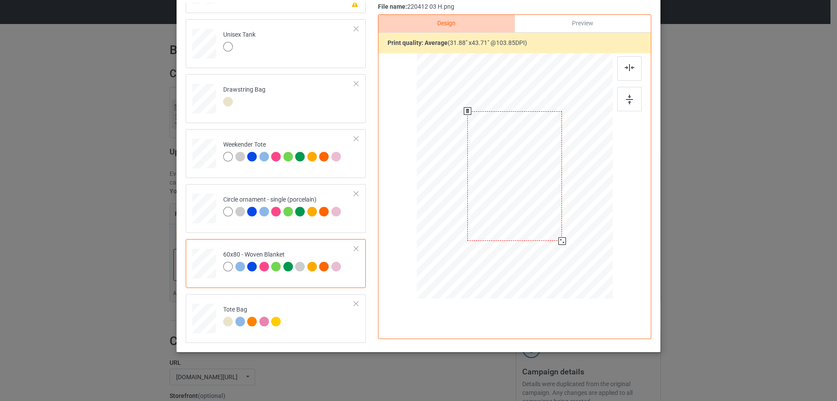
scroll to position [102, 0]
drag, startPoint x: 587, startPoint y: 279, endPoint x: 563, endPoint y: 236, distance: 49.4
click at [563, 236] on div at bounding box center [514, 176] width 178 height 238
drag, startPoint x: 537, startPoint y: 217, endPoint x: 537, endPoint y: 194, distance: 22.2
click at [537, 194] on div at bounding box center [514, 154] width 93 height 128
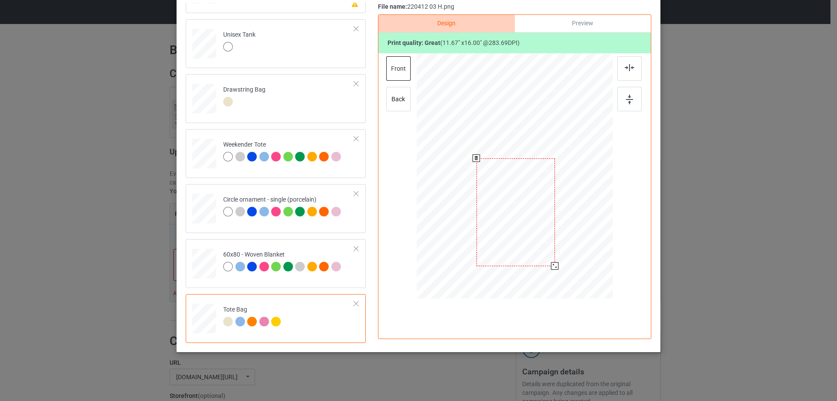
drag, startPoint x: 551, startPoint y: 259, endPoint x: 547, endPoint y: 307, distance: 48.1
click at [547, 307] on div "Design Preview Print quality: great ( 11.67 " x 16.00 " @ 283.69 DPI) front back" at bounding box center [514, 176] width 273 height 324
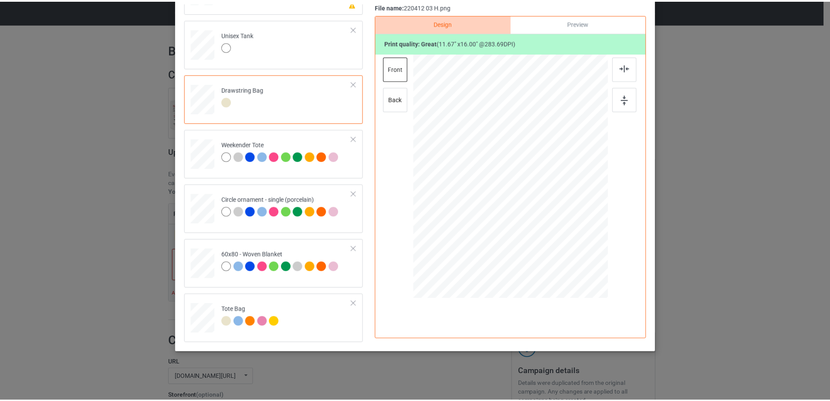
scroll to position [0, 0]
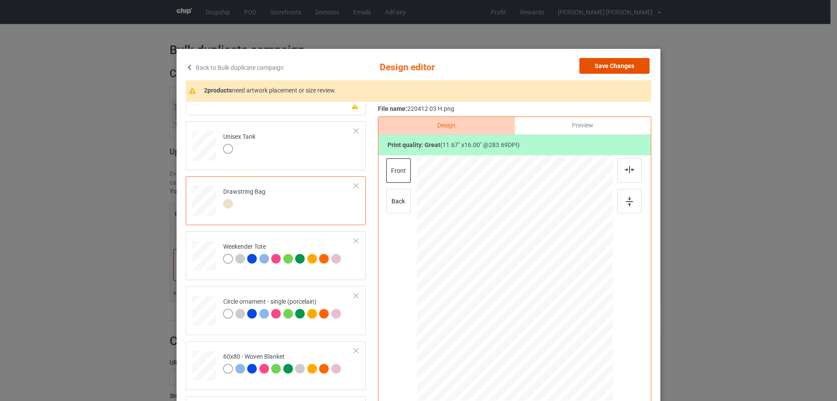
click at [616, 65] on button "Save Changes" at bounding box center [614, 66] width 70 height 16
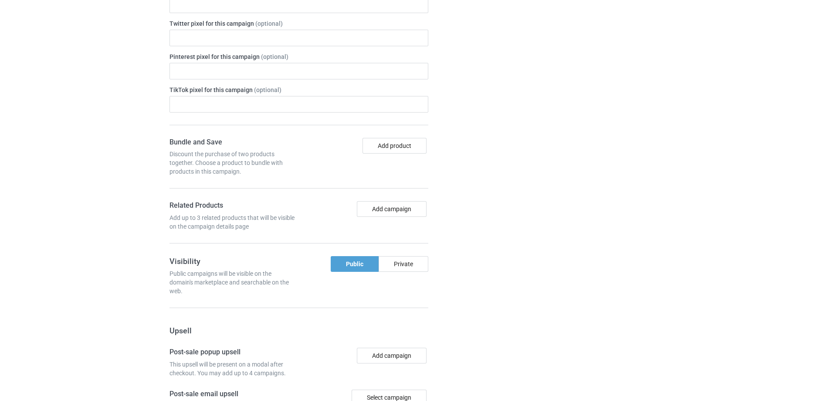
scroll to position [738, 0]
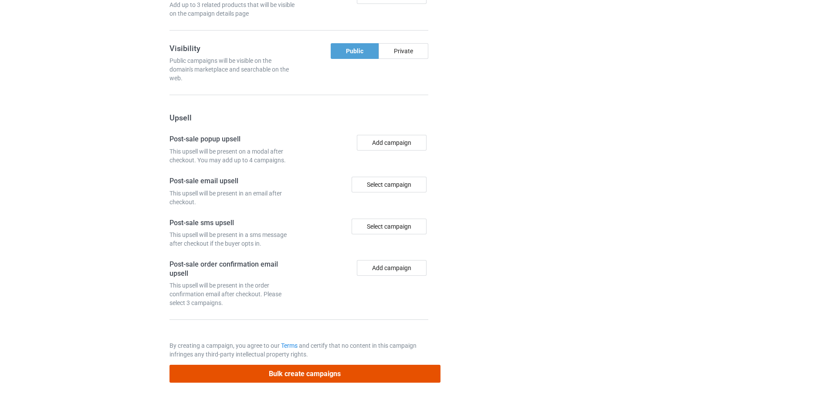
click at [338, 375] on button "Bulk create campaigns" at bounding box center [305, 373] width 271 height 18
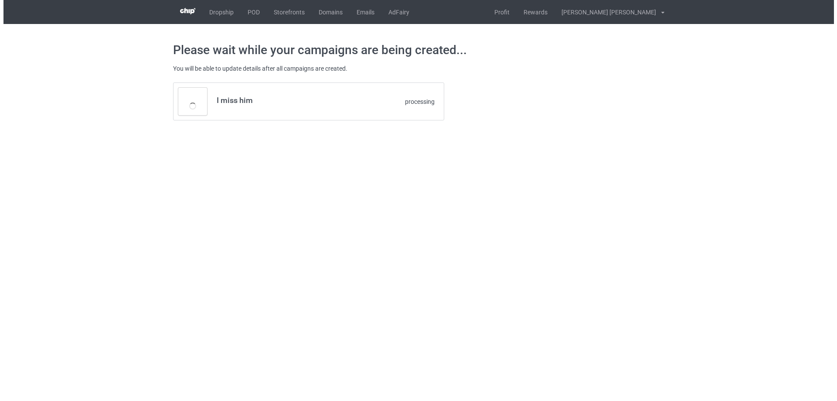
scroll to position [0, 0]
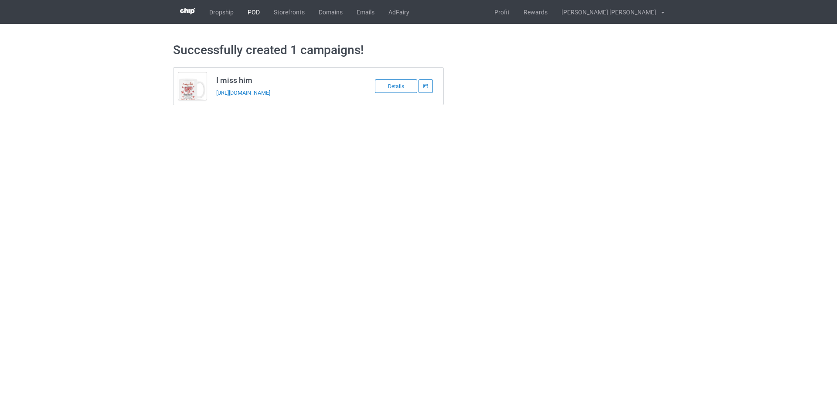
click at [249, 12] on link "POD" at bounding box center [254, 12] width 26 height 24
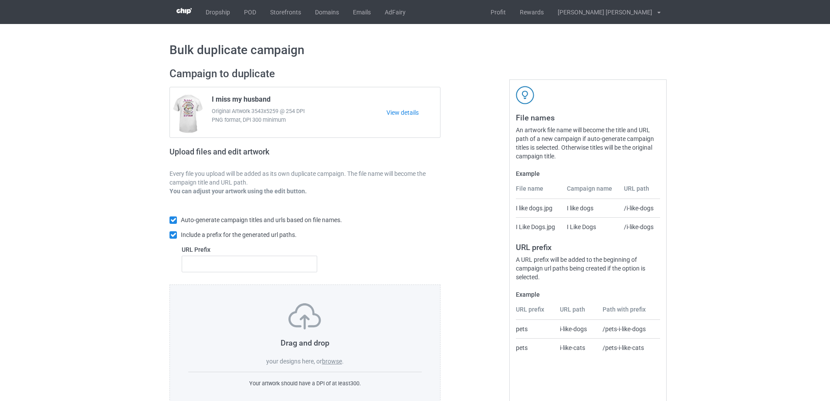
click at [339, 362] on label "browse" at bounding box center [332, 360] width 20 height 7
click at [0, 0] on input "browse" at bounding box center [0, 0] width 0 height 0
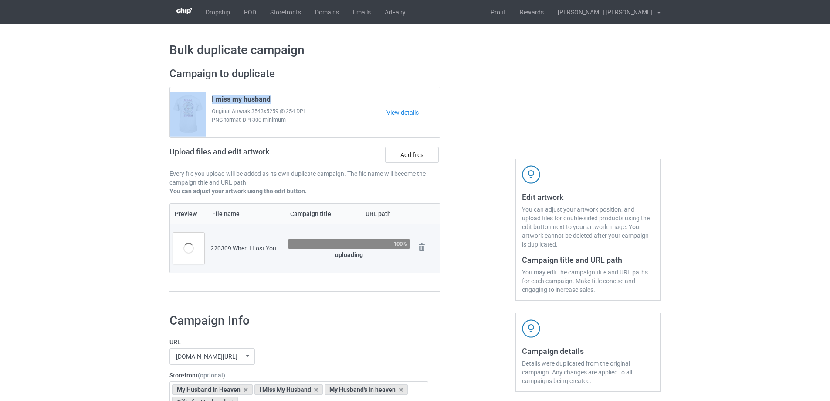
drag, startPoint x: 275, startPoint y: 99, endPoint x: 203, endPoint y: 94, distance: 73.0
click at [203, 94] on div "I miss my husband Original Artwork 3543x5259 @ 254 DPI PNG format, DPI 300 mini…" at bounding box center [305, 112] width 270 height 50
copy div "I miss my husband"
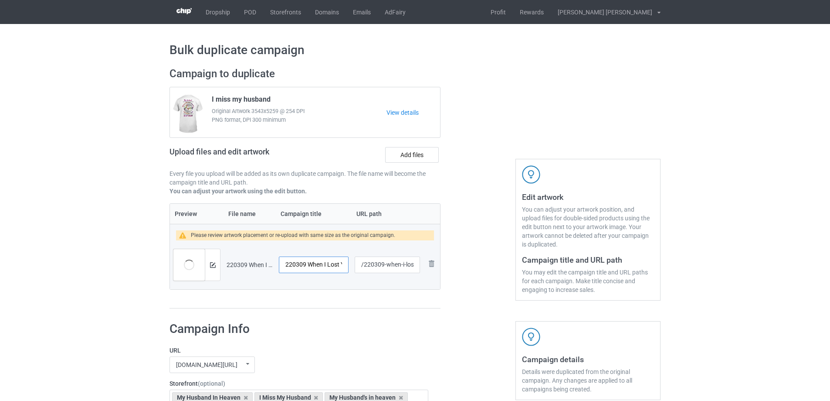
drag, startPoint x: 308, startPoint y: 265, endPoint x: 246, endPoint y: 267, distance: 61.9
click at [246, 267] on tr "Preview and edit artwork 220309 When I Lost You - Copy.png 220309 When I Lost Y…" at bounding box center [305, 264] width 270 height 49
drag, startPoint x: 330, startPoint y: 267, endPoint x: 343, endPoint y: 267, distance: 13.1
click at [343, 267] on input "When I Lost You - Copy" at bounding box center [314, 264] width 70 height 17
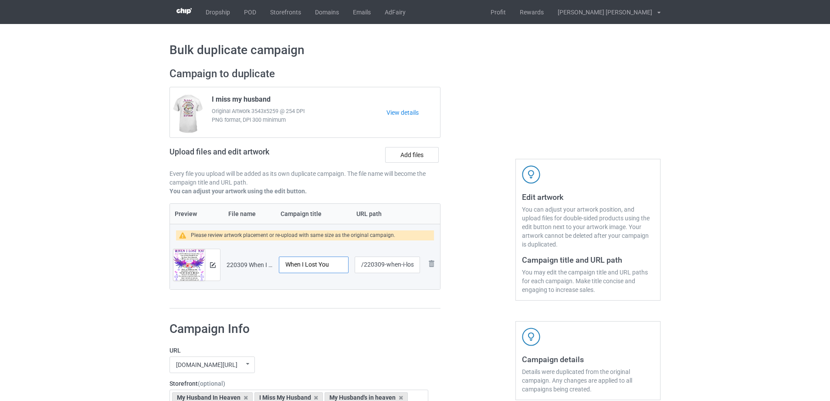
scroll to position [0, 0]
type input "When I Lost You"
drag, startPoint x: 387, startPoint y: 265, endPoint x: 418, endPoint y: 266, distance: 31.4
click at [418, 268] on input "/220309-when-i-lost-you-copy" at bounding box center [387, 264] width 65 height 17
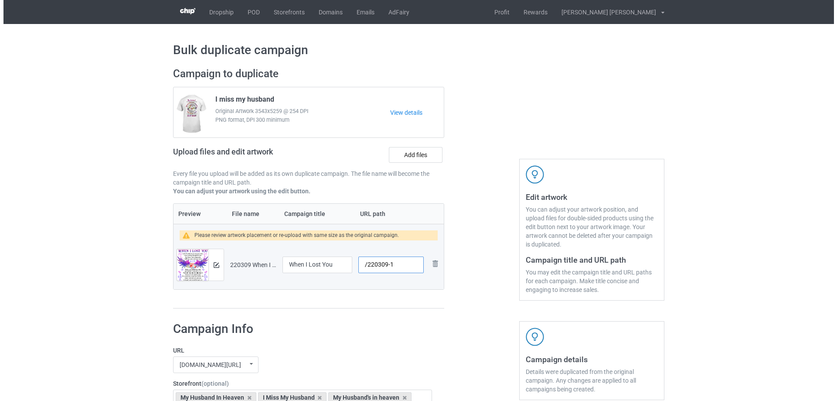
scroll to position [0, 0]
type input "/220309-1"
click at [213, 266] on img at bounding box center [213, 265] width 6 height 6
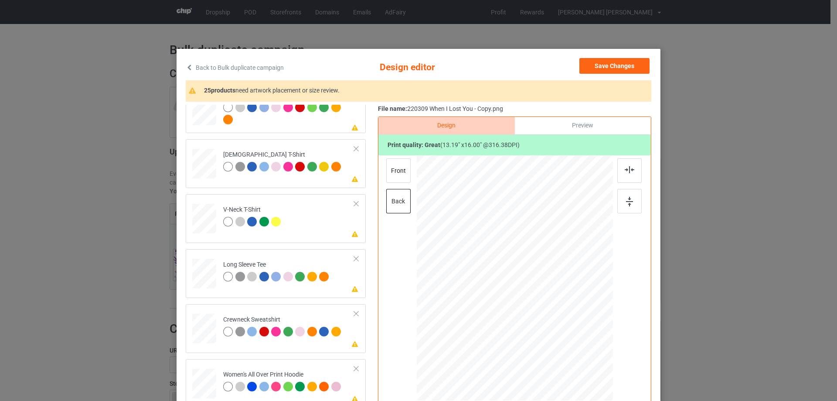
scroll to position [305, 0]
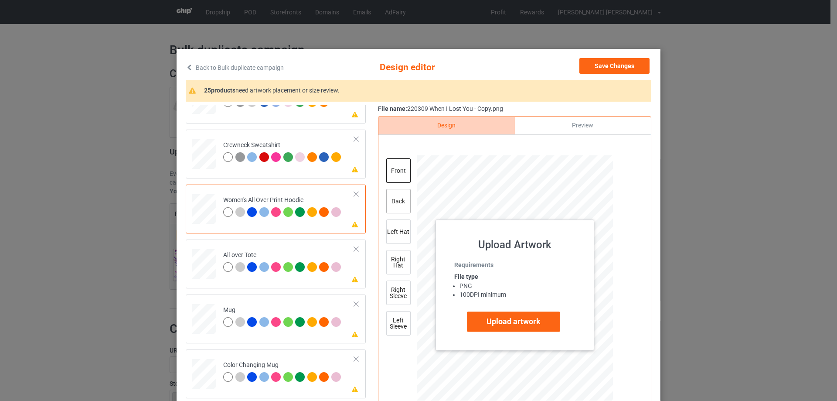
click at [401, 204] on div "back" at bounding box center [398, 201] width 24 height 24
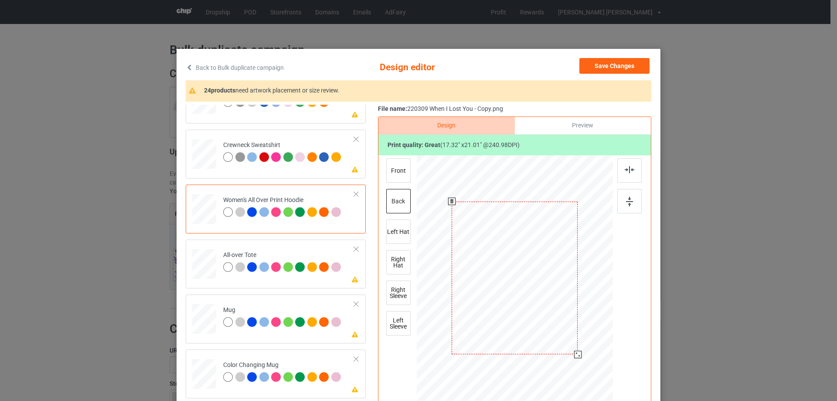
drag, startPoint x: 573, startPoint y: 352, endPoint x: 523, endPoint y: 327, distance: 55.0
click at [574, 356] on div at bounding box center [577, 353] width 7 height 7
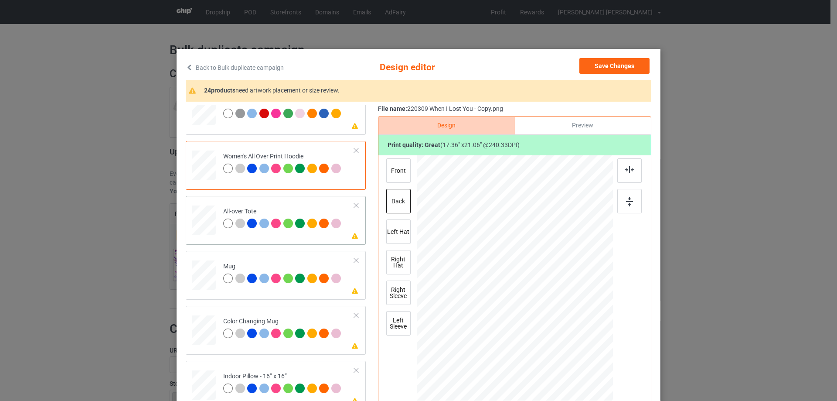
click at [572, 353] on div at bounding box center [575, 351] width 7 height 7
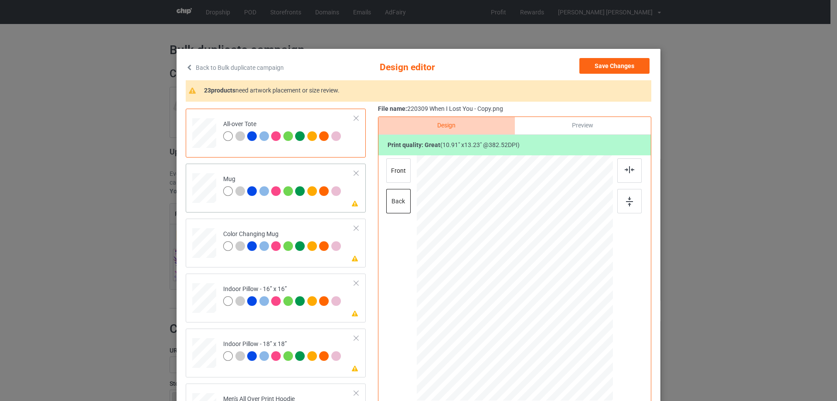
drag, startPoint x: 570, startPoint y: 352, endPoint x: 507, endPoint y: 297, distance: 83.7
click at [550, 309] on div at bounding box center [515, 278] width 196 height 82
click at [543, 316] on div at bounding box center [546, 315] width 7 height 7
drag, startPoint x: 521, startPoint y: 288, endPoint x: 575, endPoint y: 287, distance: 54.0
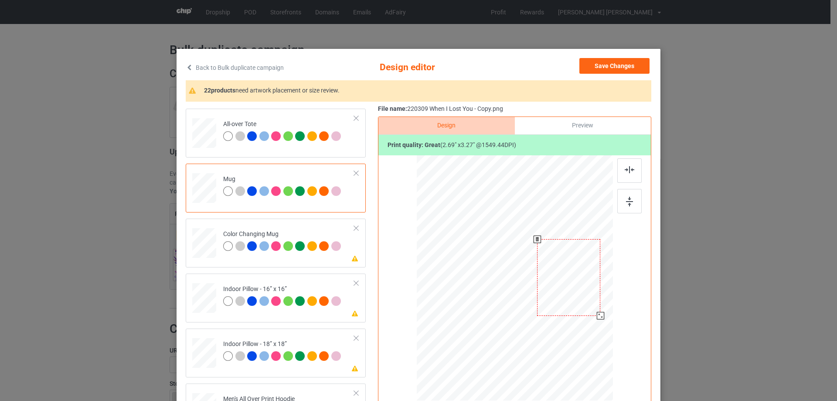
click at [575, 287] on div at bounding box center [568, 277] width 63 height 77
click at [629, 200] on img at bounding box center [629, 202] width 7 height 10
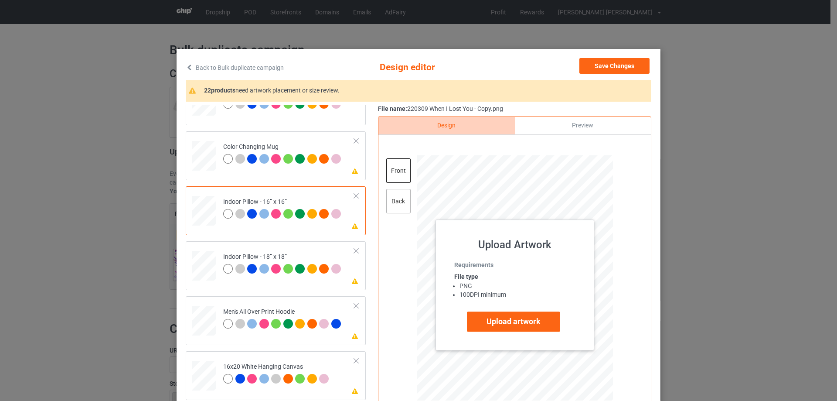
click at [397, 199] on div "back" at bounding box center [398, 201] width 24 height 24
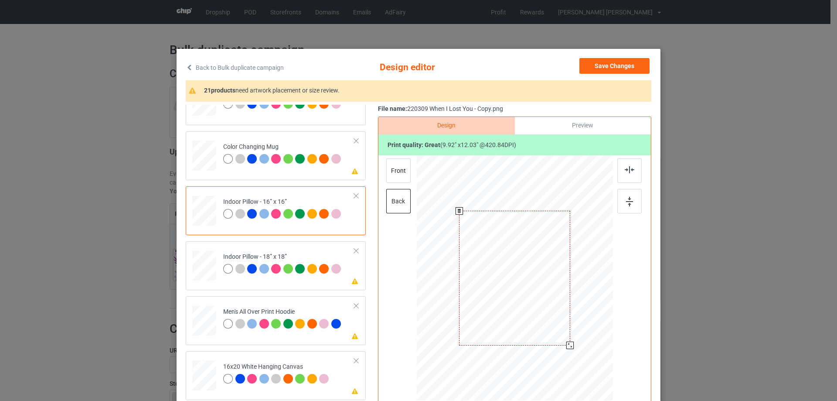
drag, startPoint x: 569, startPoint y: 350, endPoint x: 567, endPoint y: 345, distance: 5.3
click at [567, 345] on div at bounding box center [569, 344] width 7 height 7
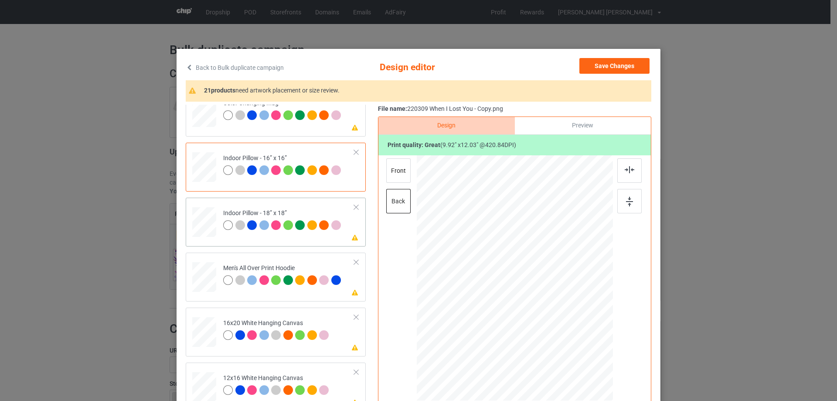
drag, startPoint x: 202, startPoint y: 230, endPoint x: 343, endPoint y: 228, distance: 141.2
drag, startPoint x: 568, startPoint y: 346, endPoint x: 567, endPoint y: 342, distance: 4.4
click at [567, 342] on div at bounding box center [515, 278] width 112 height 136
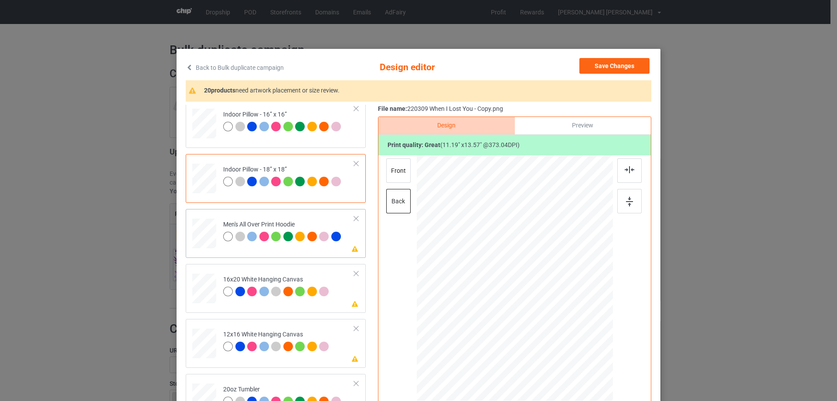
drag, startPoint x: 571, startPoint y: 350, endPoint x: 574, endPoint y: 357, distance: 7.6
click at [574, 357] on div at bounding box center [577, 354] width 7 height 7
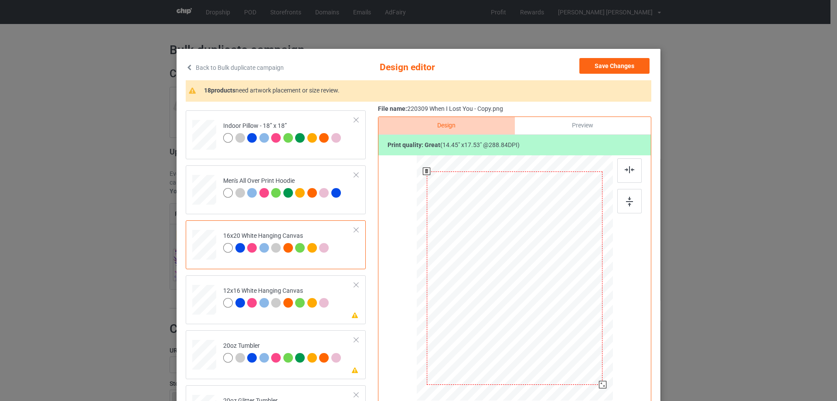
drag, startPoint x: 571, startPoint y: 349, endPoint x: 586, endPoint y: 394, distance: 47.8
click at [586, 394] on div at bounding box center [515, 278] width 196 height 245
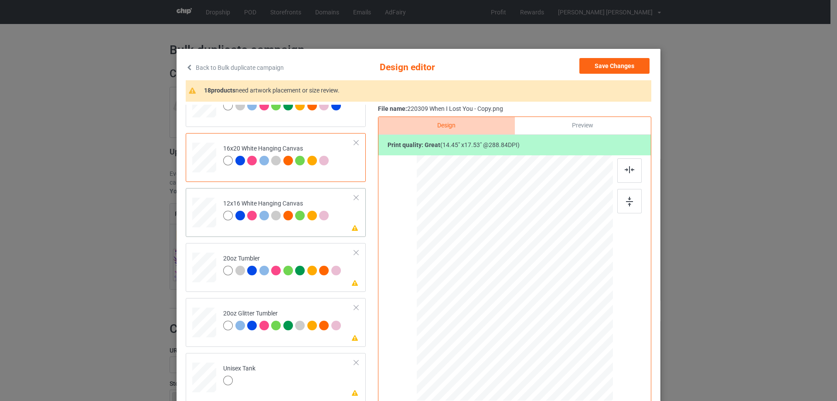
drag, startPoint x: 567, startPoint y: 345, endPoint x: 578, endPoint y: 393, distance: 49.2
click at [578, 393] on div at bounding box center [514, 277] width 184 height 245
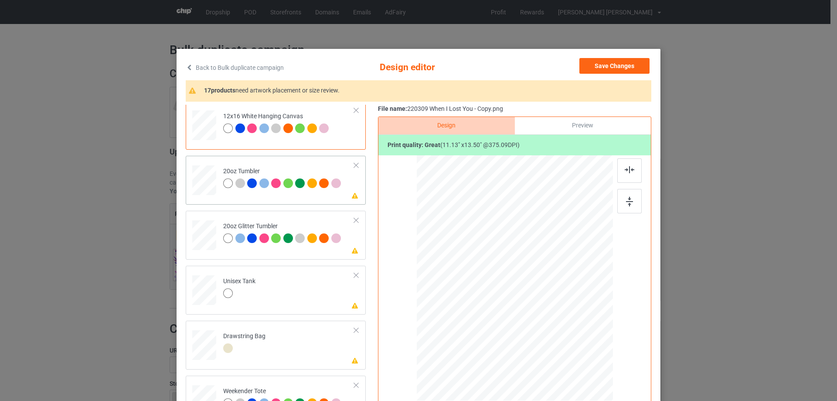
drag, startPoint x: 567, startPoint y: 345, endPoint x: 545, endPoint y: 314, distance: 37.2
click at [545, 314] on div at bounding box center [546, 317] width 7 height 7
click at [479, 308] on div at bounding box center [469, 276] width 64 height 77
drag, startPoint x: 499, startPoint y: 315, endPoint x: 499, endPoint y: 320, distance: 5.2
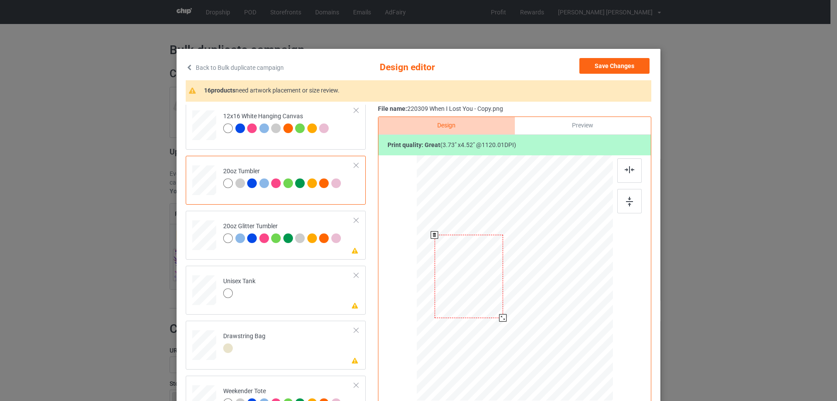
click at [499, 320] on div at bounding box center [502, 317] width 7 height 7
click at [486, 307] on div at bounding box center [469, 277] width 68 height 83
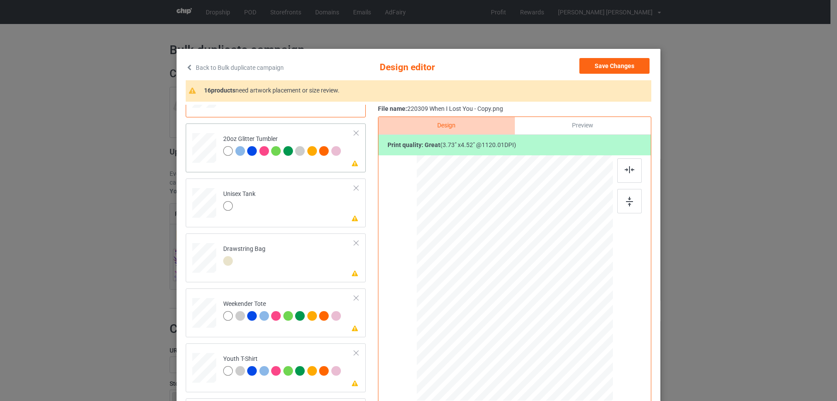
click at [186, 149] on div "Please review artwork placement 20oz Glitter Tumbler" at bounding box center [276, 147] width 180 height 49
drag, startPoint x: 567, startPoint y: 346, endPoint x: 547, endPoint y: 322, distance: 31.5
click at [547, 322] on div at bounding box center [550, 322] width 7 height 7
drag, startPoint x: 462, startPoint y: 304, endPoint x: 482, endPoint y: 303, distance: 20.5
click at [482, 303] on div at bounding box center [469, 266] width 72 height 87
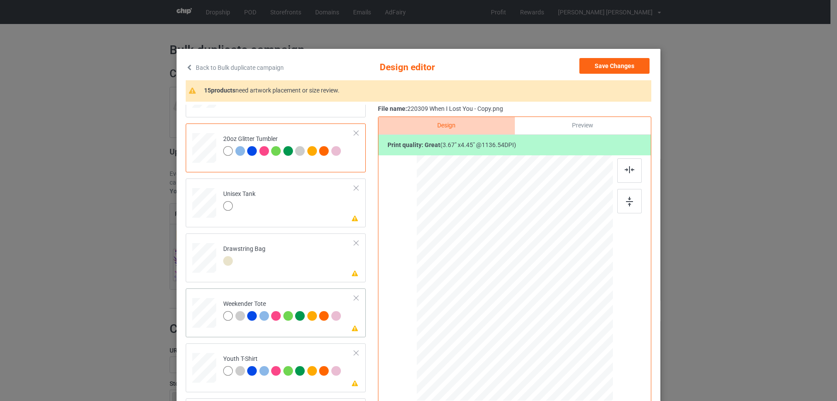
scroll to position [959, 0]
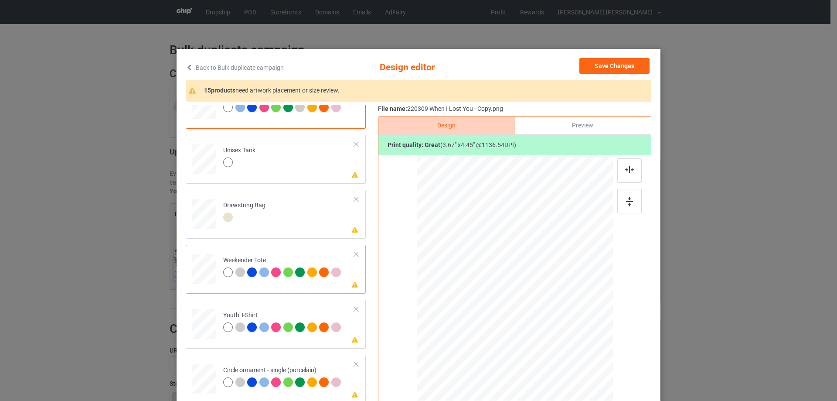
drag, startPoint x: 570, startPoint y: 349, endPoint x: 559, endPoint y: 315, distance: 35.7
click at [559, 315] on div at bounding box center [514, 278] width 195 height 126
click at [537, 307] on div at bounding box center [517, 273] width 77 height 93
click at [625, 166] on img at bounding box center [630, 169] width 10 height 7
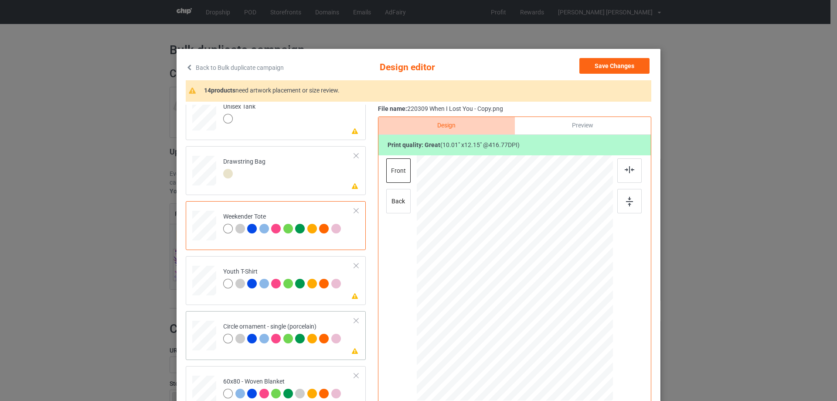
scroll to position [1027, 0]
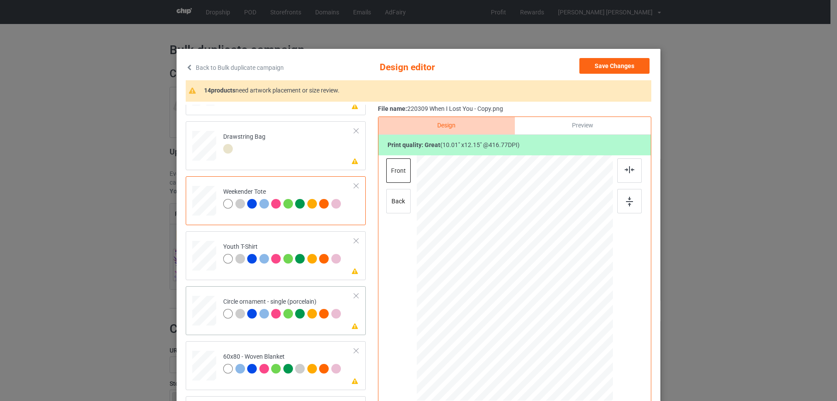
drag, startPoint x: 570, startPoint y: 351, endPoint x: 543, endPoint y: 327, distance: 35.5
click at [567, 346] on div at bounding box center [570, 346] width 7 height 7
click at [535, 317] on div at bounding box center [515, 282] width 112 height 136
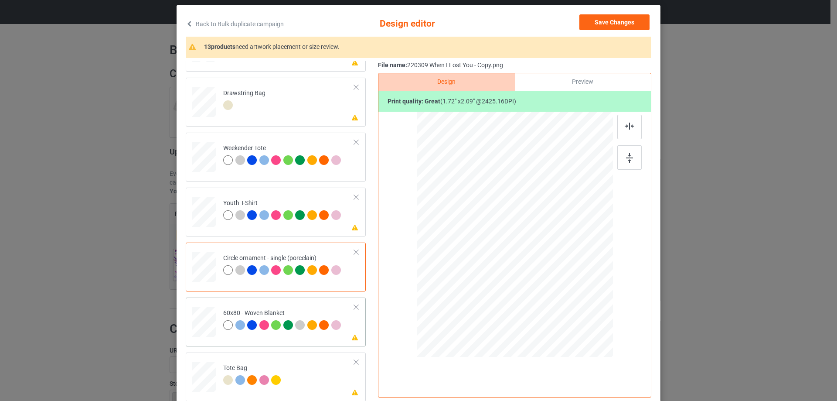
scroll to position [102, 0]
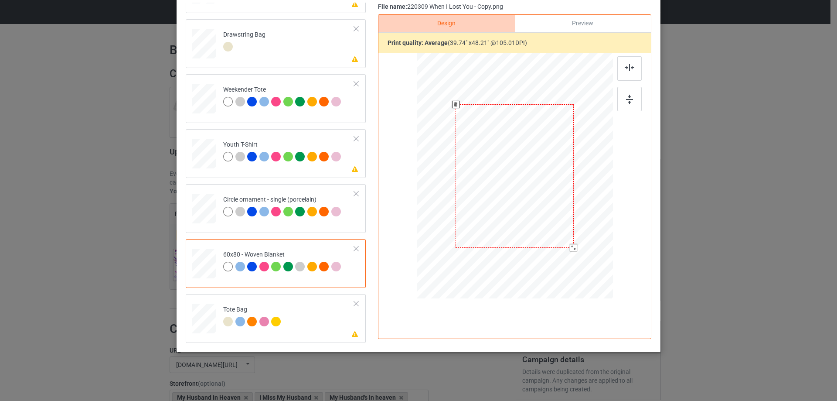
drag, startPoint x: 565, startPoint y: 241, endPoint x: 567, endPoint y: 251, distance: 10.1
click at [570, 251] on div at bounding box center [573, 247] width 7 height 7
click at [538, 208] on div at bounding box center [516, 165] width 118 height 143
click at [627, 65] on img at bounding box center [630, 67] width 10 height 7
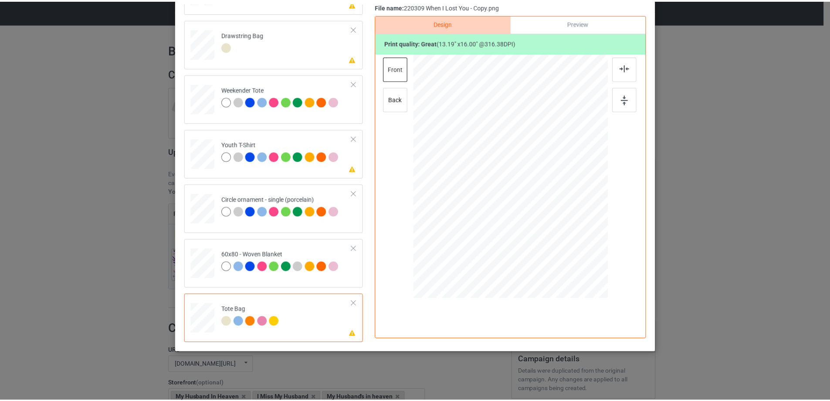
scroll to position [0, 0]
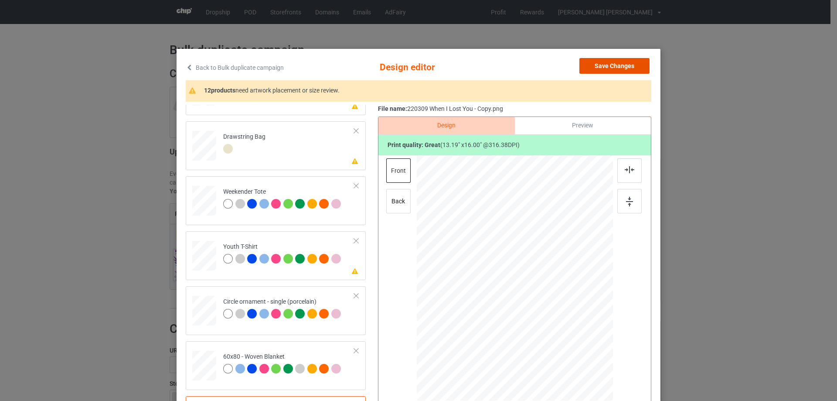
click at [611, 67] on button "Save Changes" at bounding box center [614, 66] width 70 height 16
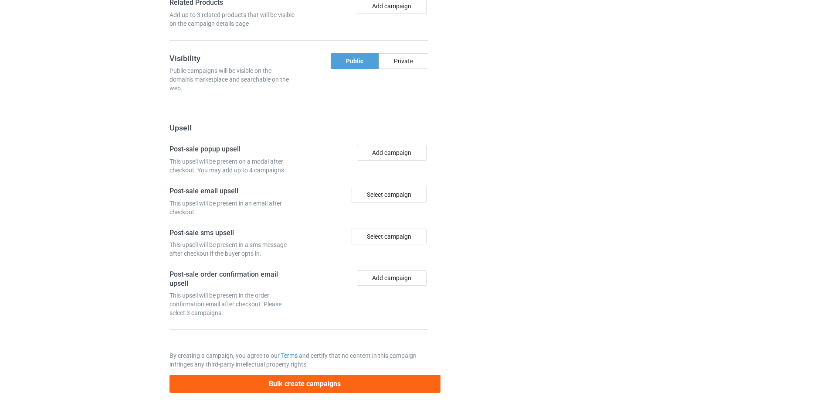
scroll to position [738, 0]
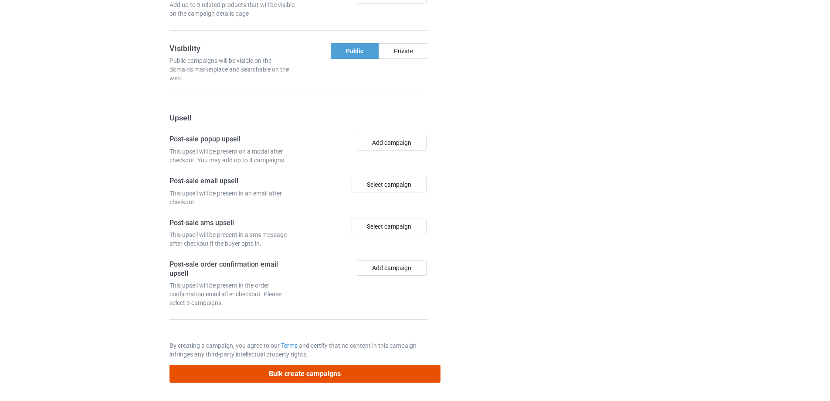
click at [336, 373] on button "Bulk create campaigns" at bounding box center [305, 373] width 271 height 18
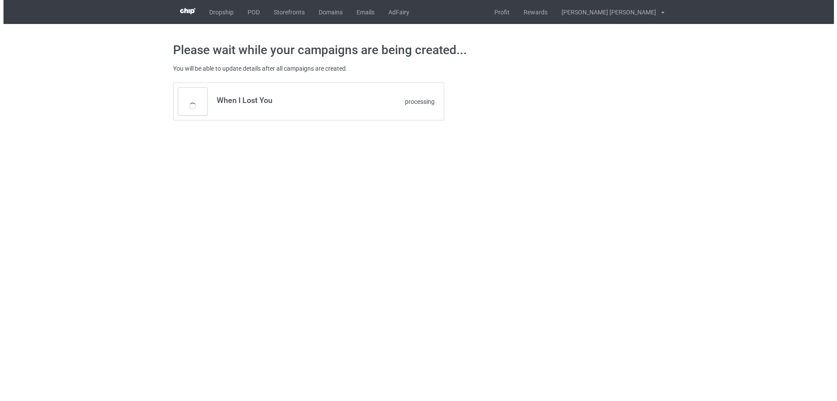
scroll to position [0, 0]
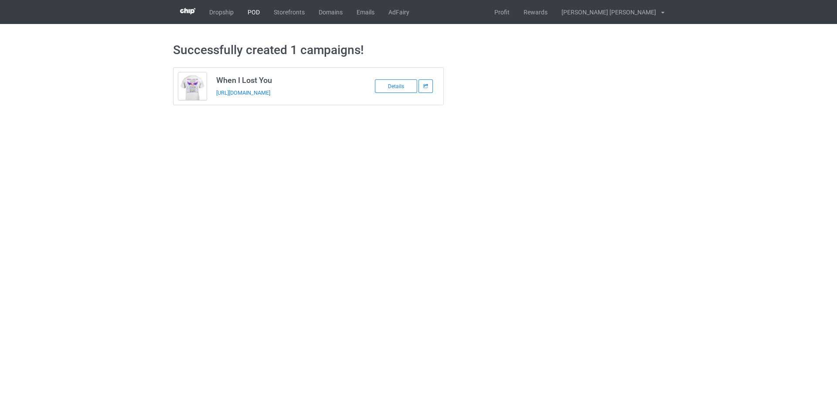
click at [248, 7] on link "POD" at bounding box center [254, 12] width 26 height 24
